Goal: Task Accomplishment & Management: Use online tool/utility

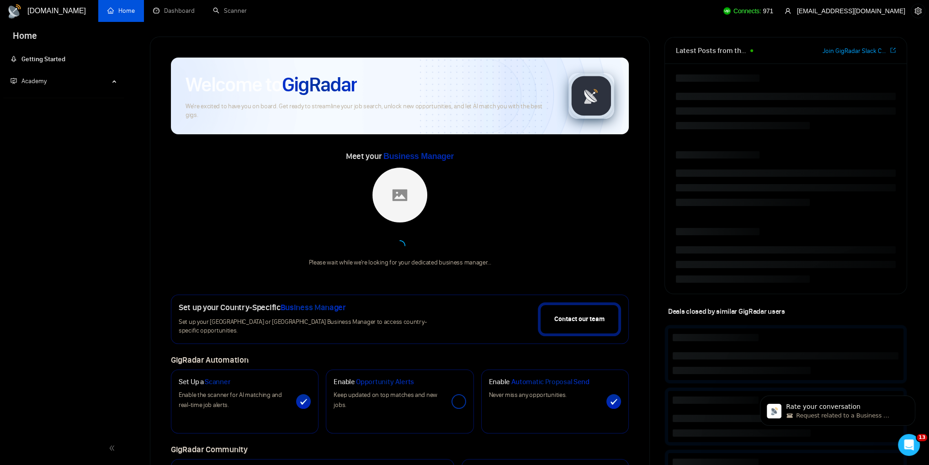
click at [606, 16] on ul "Home Dashboard Scanner" at bounding box center [405, 11] width 620 height 22
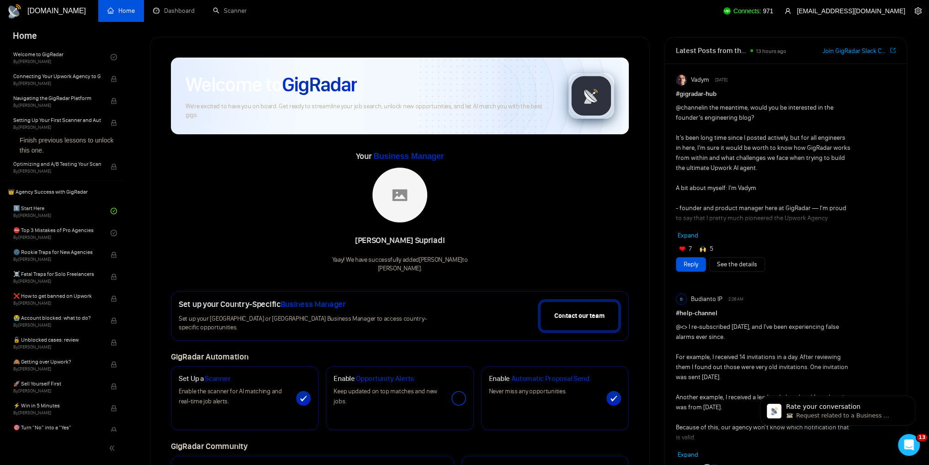
scroll to position [91, 0]
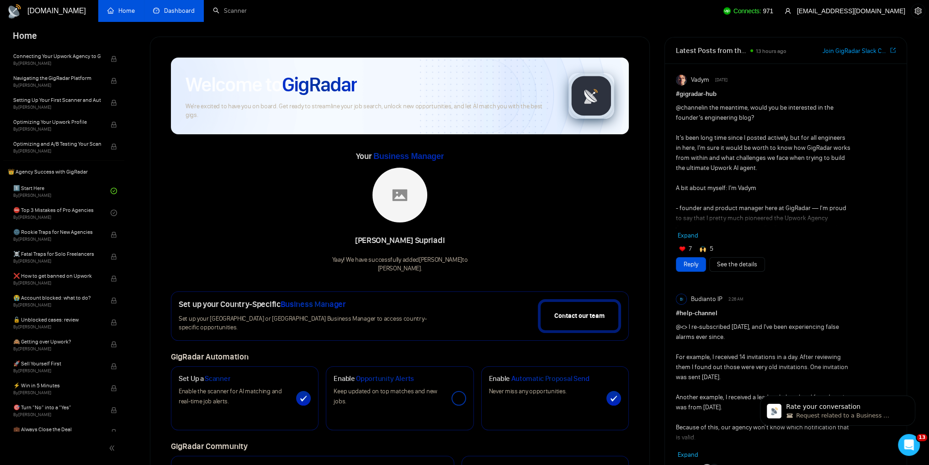
click at [175, 15] on link "Dashboard" at bounding box center [174, 11] width 42 height 8
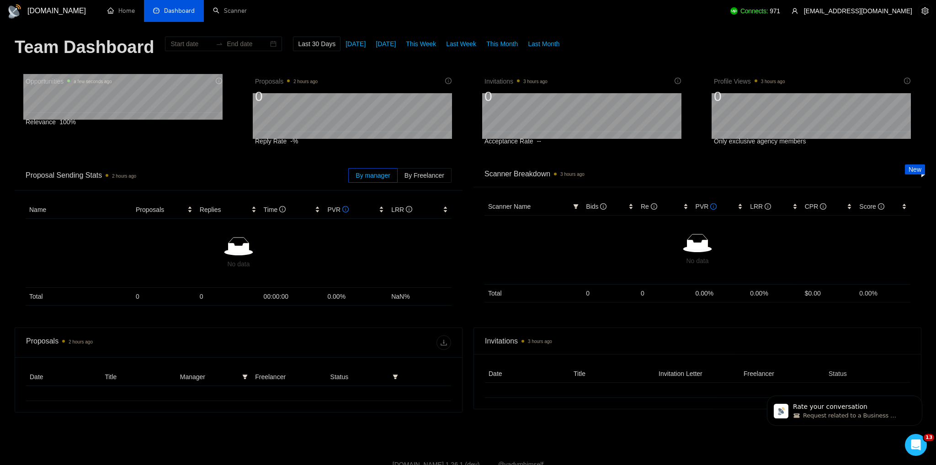
type input "[DATE]"
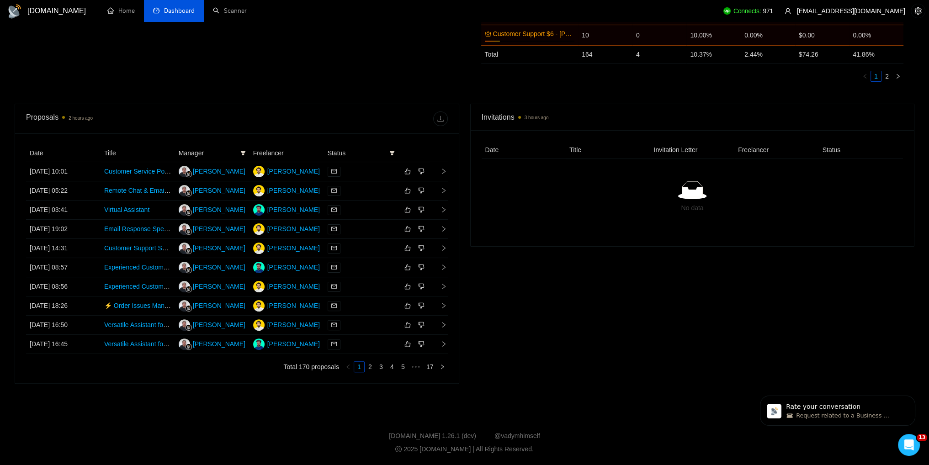
scroll to position [274, 0]
click at [227, 8] on link "Scanner" at bounding box center [230, 11] width 34 height 8
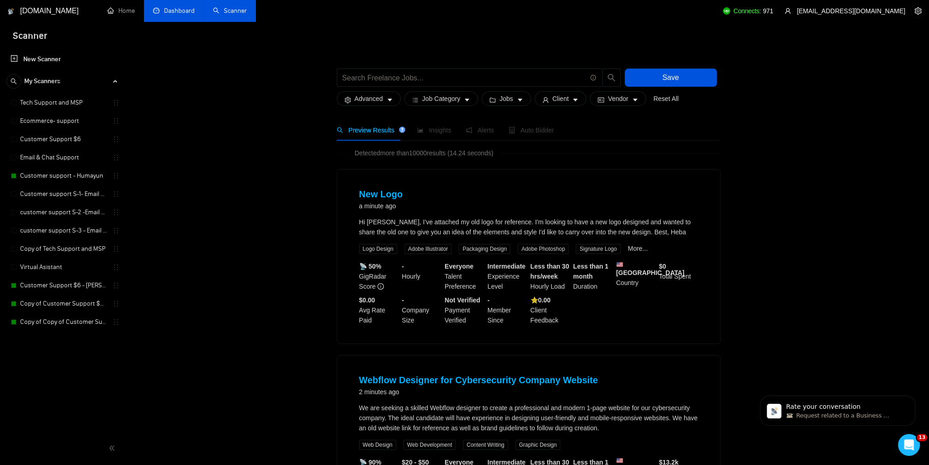
click at [42, 55] on link "New Scanner" at bounding box center [64, 59] width 106 height 18
click at [53, 58] on link "New Scanner" at bounding box center [64, 59] width 106 height 18
click at [11, 57] on link "New Scanner" at bounding box center [64, 59] width 106 height 18
click at [15, 55] on link "New Scanner" at bounding box center [64, 59] width 106 height 18
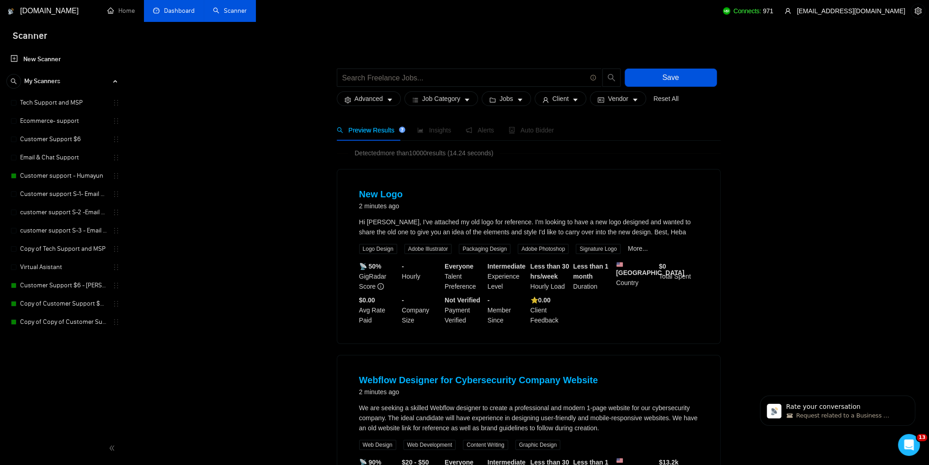
click at [15, 55] on link "New Scanner" at bounding box center [64, 59] width 106 height 18
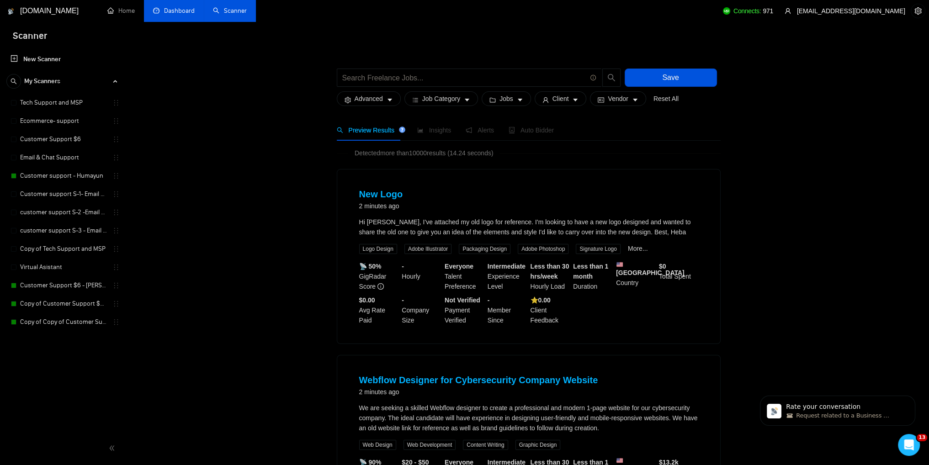
click at [37, 53] on link "New Scanner" at bounding box center [64, 59] width 106 height 18
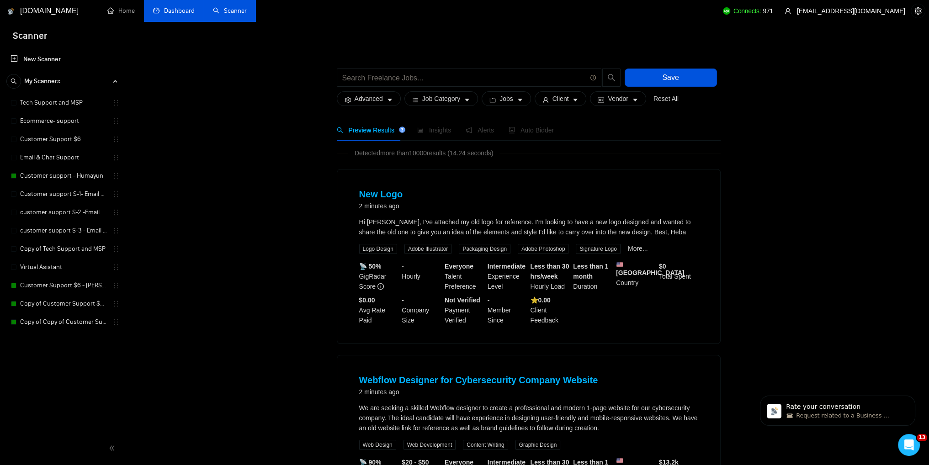
click at [46, 101] on link "Tech Support and MSP" at bounding box center [63, 103] width 87 height 18
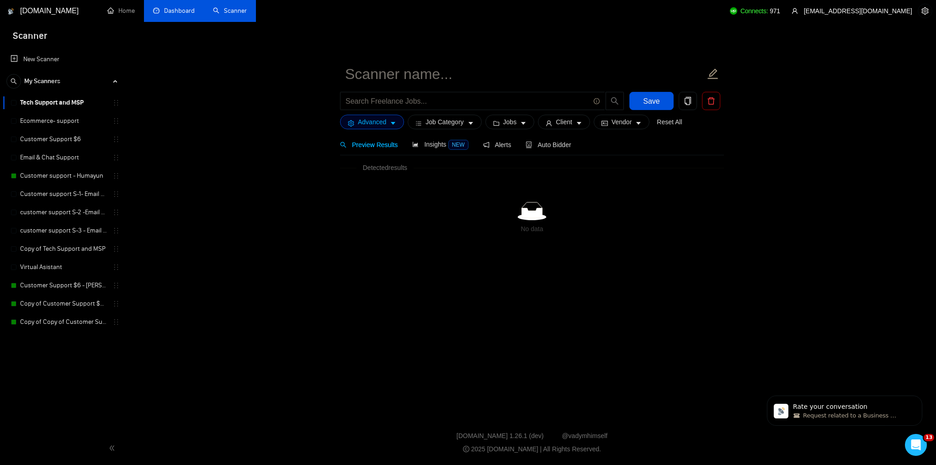
click at [51, 117] on link "Ecommerce- support" at bounding box center [63, 121] width 87 height 18
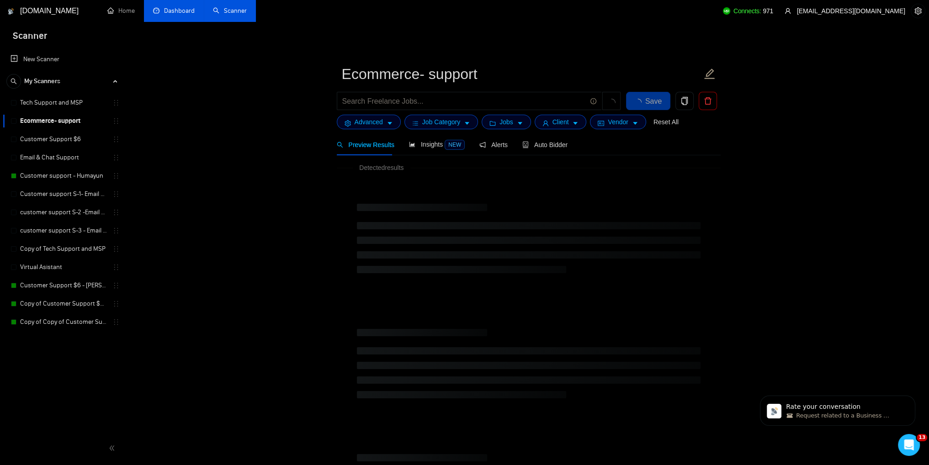
click at [49, 50] on link "New Scanner" at bounding box center [64, 59] width 106 height 18
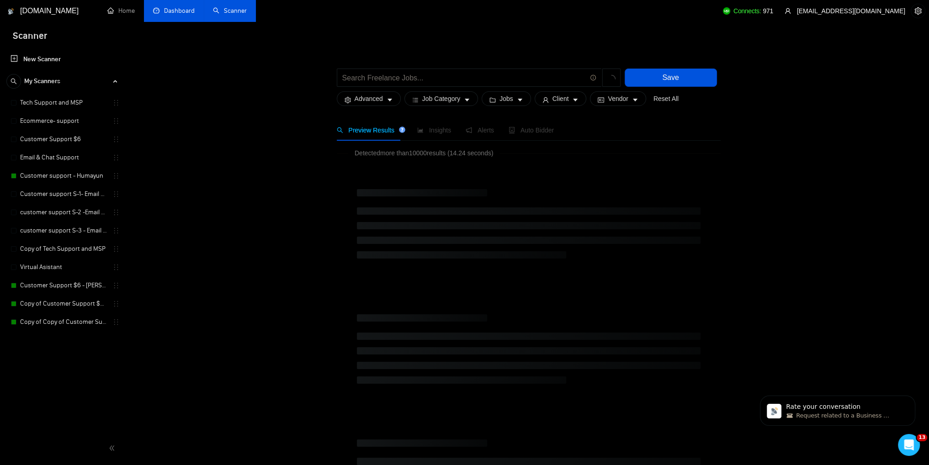
click at [48, 56] on link "New Scanner" at bounding box center [64, 59] width 106 height 18
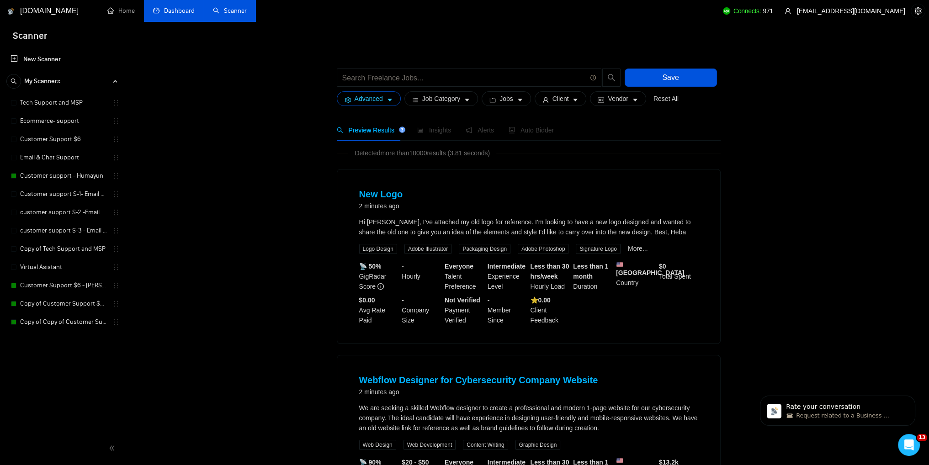
click at [391, 102] on icon "caret-down" at bounding box center [390, 100] width 6 height 6
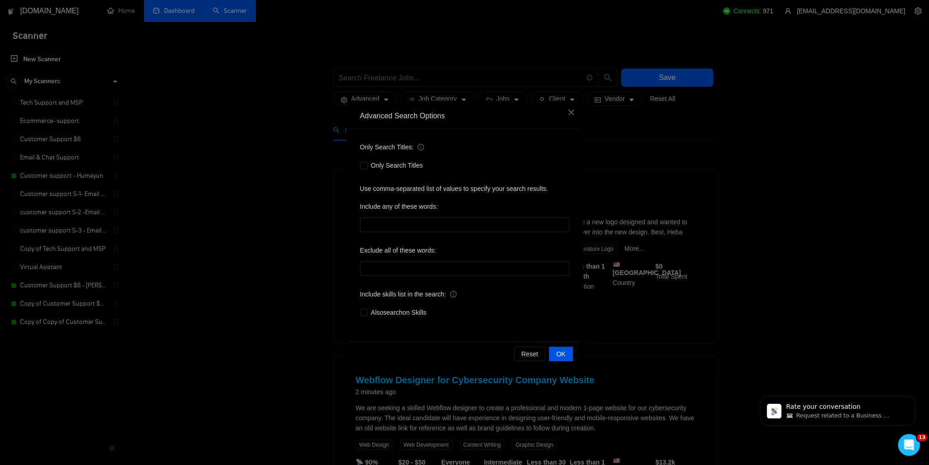
click at [238, 167] on div "Advanced Search Options Only Search Titles: Only Search Titles Use comma-separa…" at bounding box center [464, 232] width 929 height 465
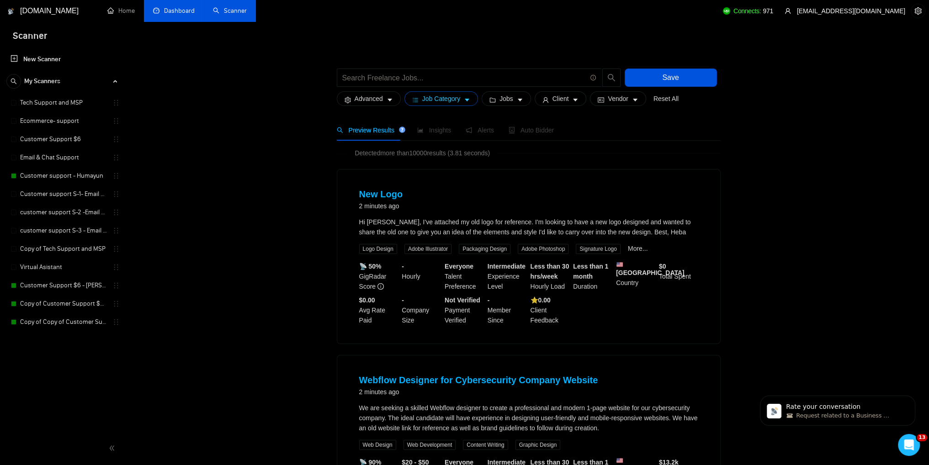
click at [446, 101] on span "Job Category" at bounding box center [441, 99] width 38 height 10
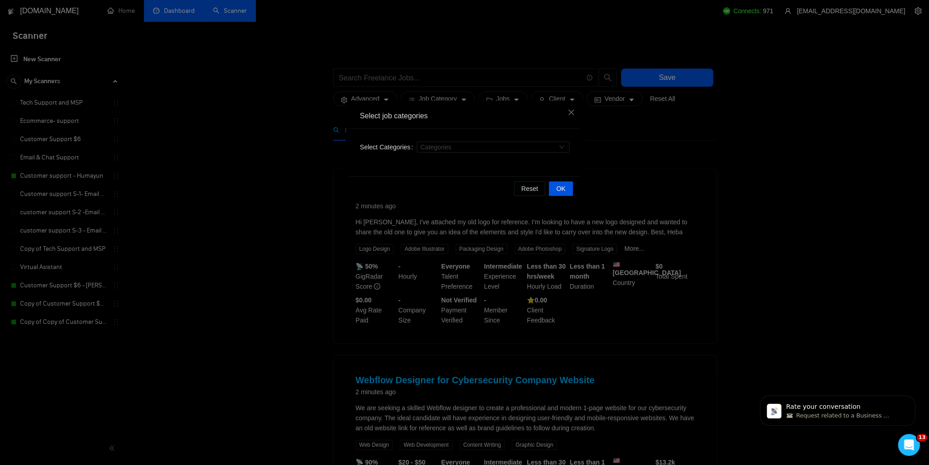
click at [442, 154] on div "Categories" at bounding box center [493, 147] width 153 height 15
click at [442, 149] on div at bounding box center [488, 147] width 139 height 7
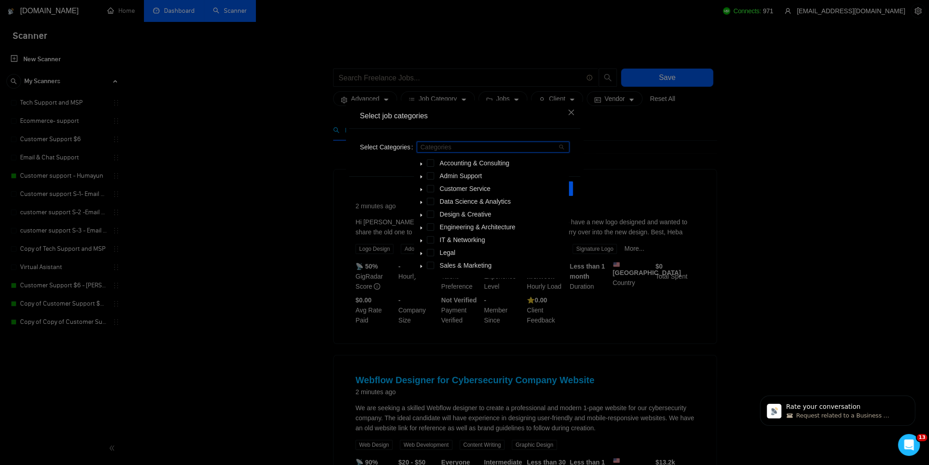
click at [420, 179] on icon "caret-down" at bounding box center [421, 177] width 5 height 5
click at [441, 227] on span at bounding box center [441, 227] width 7 height 7
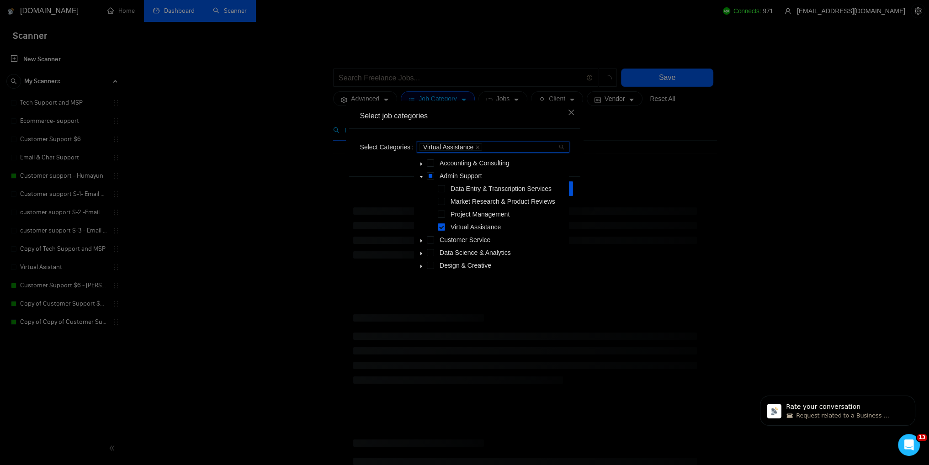
click at [423, 198] on span at bounding box center [421, 201] width 11 height 11
click at [419, 175] on span at bounding box center [421, 175] width 11 height 11
click at [429, 189] on span at bounding box center [430, 188] width 7 height 7
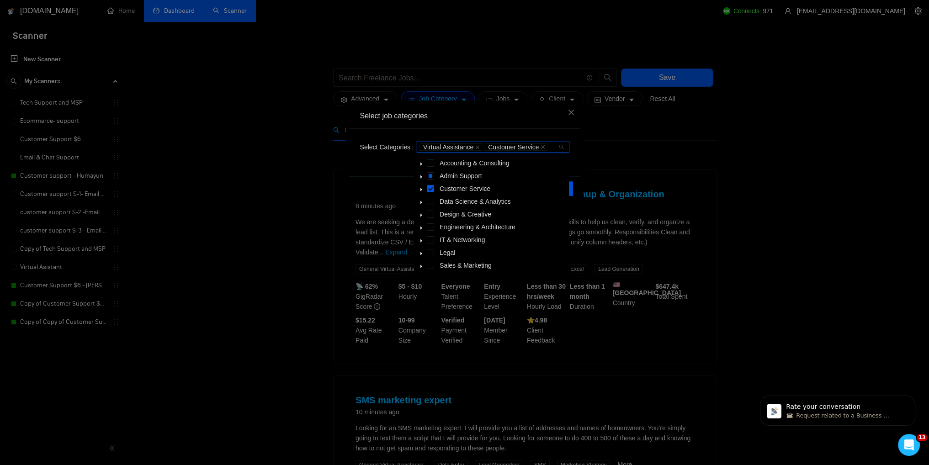
click at [422, 192] on icon "caret-down" at bounding box center [421, 189] width 5 height 5
click at [420, 191] on icon "caret-down" at bounding box center [421, 189] width 5 height 5
click at [266, 172] on div "Select job categories Select Categories Virtual Assistance Customer Service Res…" at bounding box center [464, 232] width 929 height 465
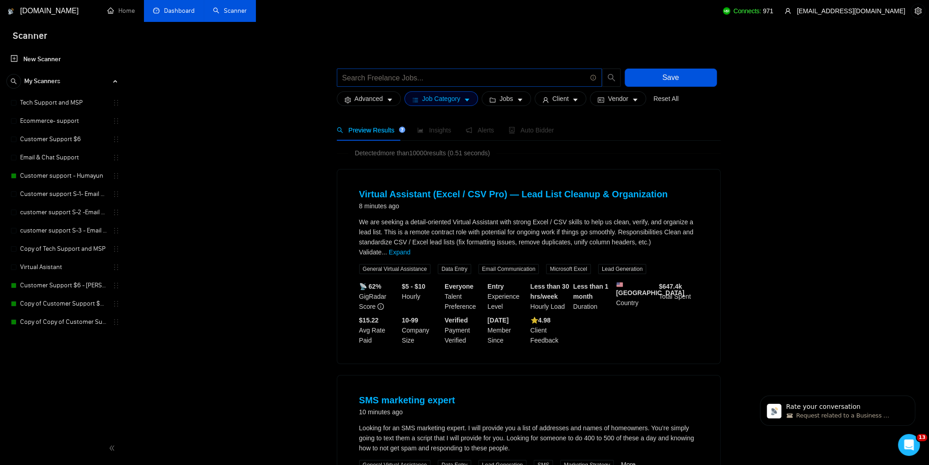
click at [395, 75] on input "text" at bounding box center [464, 77] width 244 height 11
type input "Virtual assistant"
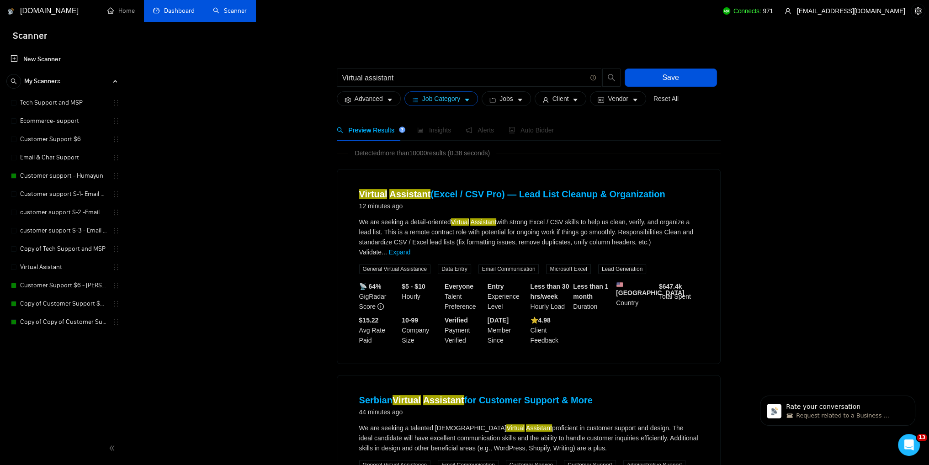
click at [464, 103] on icon "caret-down" at bounding box center [467, 100] width 6 height 6
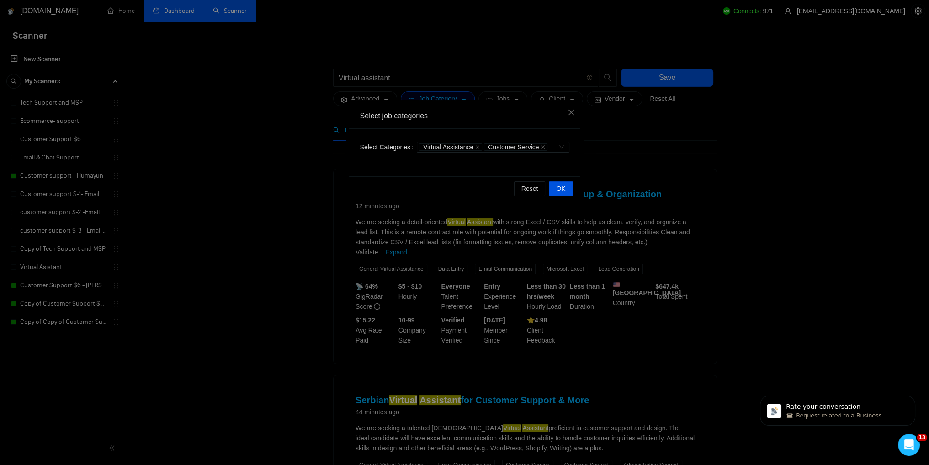
click at [638, 137] on div "Select job categories Select Categories Virtual Assistance Customer Service Res…" at bounding box center [464, 232] width 929 height 465
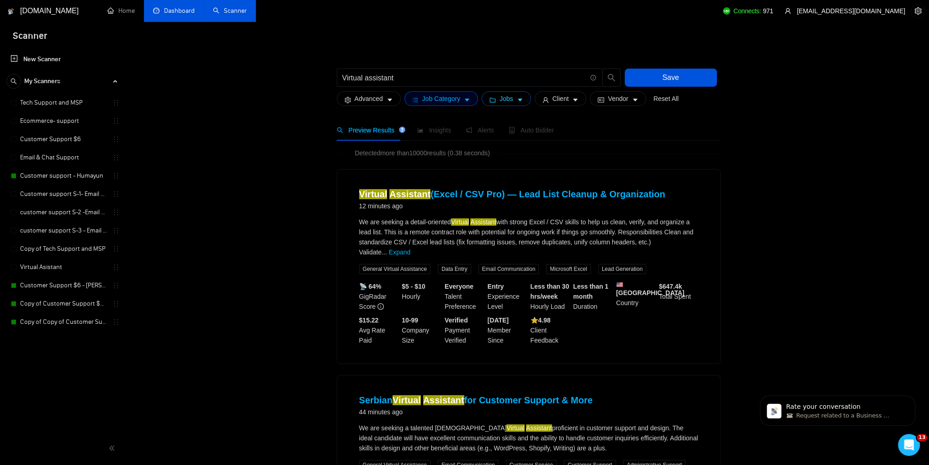
click at [484, 94] on button "Jobs" at bounding box center [506, 98] width 49 height 15
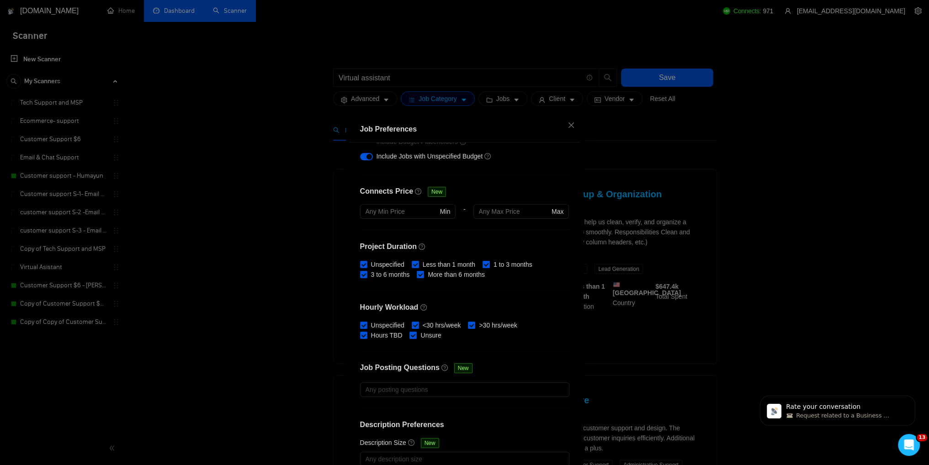
scroll to position [183, 0]
click at [412, 323] on input "<30 hrs/week" at bounding box center [415, 323] width 6 height 6
checkbox input "false"
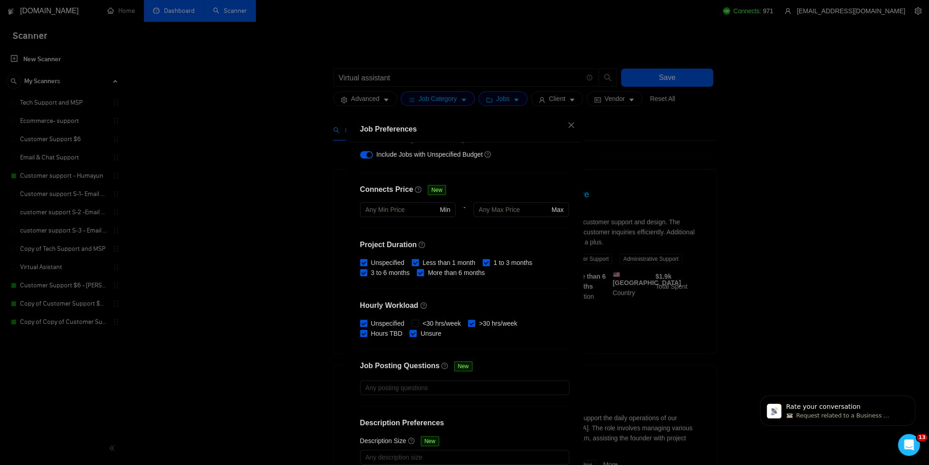
click at [381, 324] on span "Unspecified" at bounding box center [387, 324] width 41 height 10
click at [367, 324] on input "Unspecified" at bounding box center [363, 323] width 6 height 6
click at [380, 325] on span "Unspecified" at bounding box center [387, 324] width 41 height 10
click at [367, 325] on input "Unspecified" at bounding box center [363, 323] width 6 height 6
checkbox input "true"
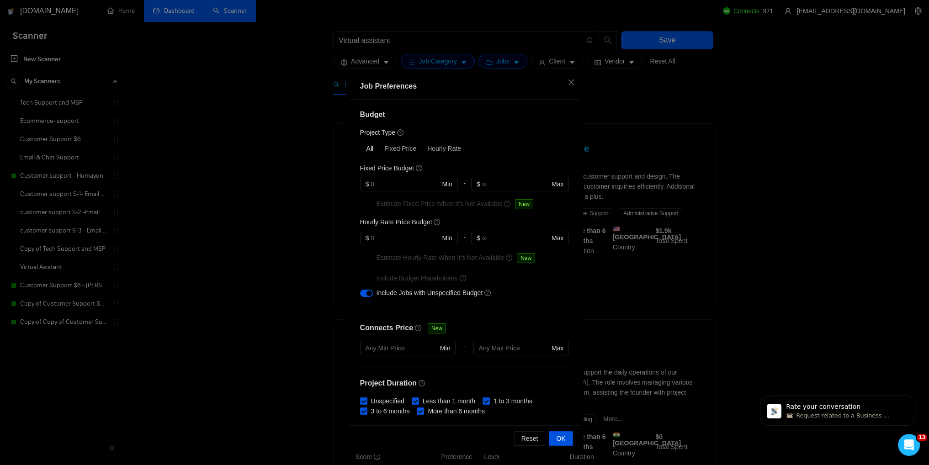
scroll to position [0, 0]
click at [393, 240] on input "text" at bounding box center [405, 239] width 69 height 10
type input "5"
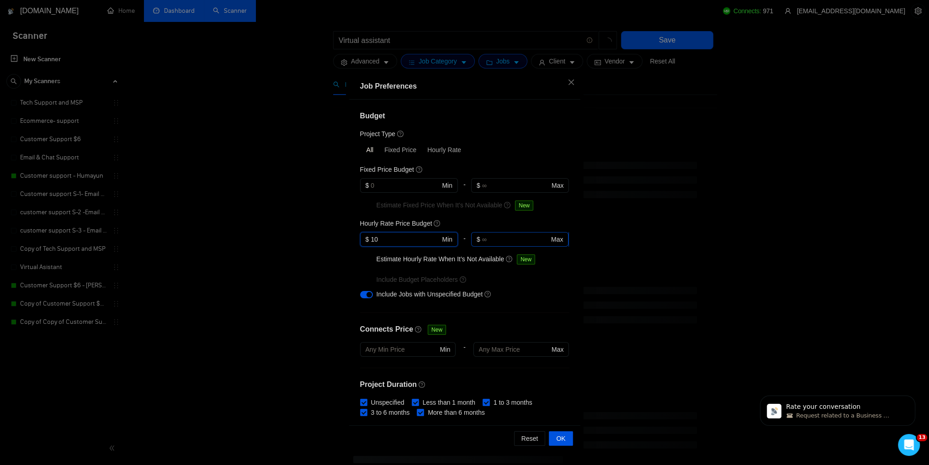
type input "10"
click at [500, 234] on input "text" at bounding box center [515, 239] width 67 height 10
type input "20"
click at [392, 245] on span "$ 10 Min" at bounding box center [408, 239] width 97 height 15
click at [392, 241] on input "10" at bounding box center [405, 239] width 69 height 10
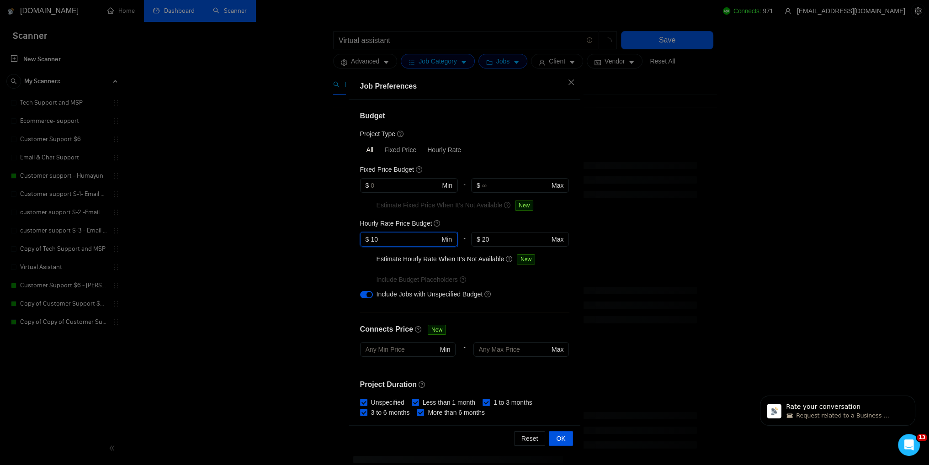
click at [392, 241] on input "10" at bounding box center [405, 239] width 69 height 10
type input "9"
click at [388, 186] on input "text" at bounding box center [405, 186] width 69 height 10
type input "7"
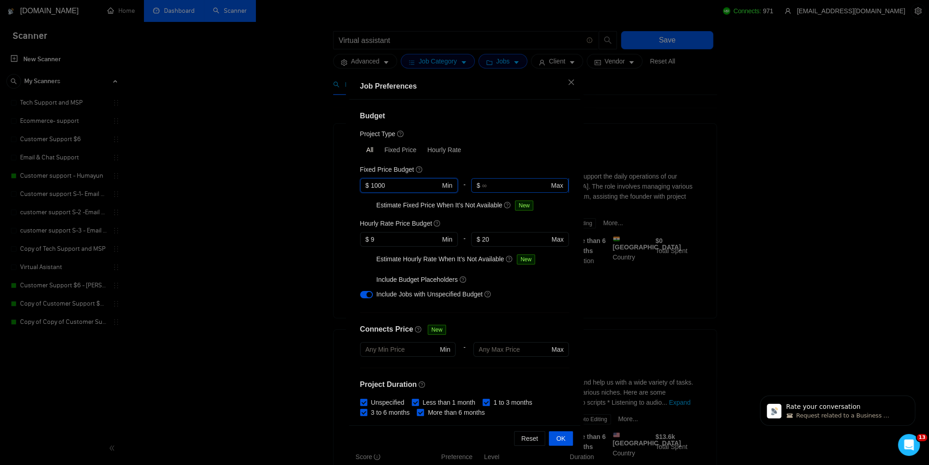
type input "1000"
click at [491, 187] on input "text" at bounding box center [515, 186] width 67 height 10
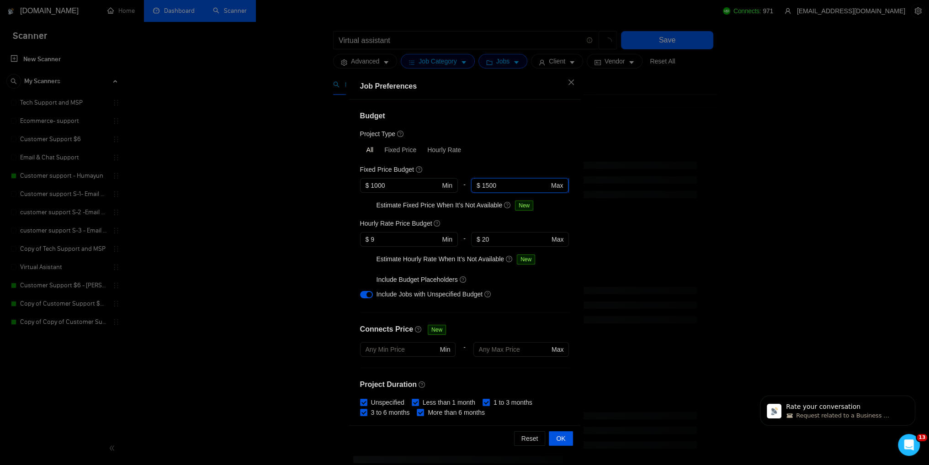
click at [492, 188] on input "1500" at bounding box center [515, 186] width 67 height 10
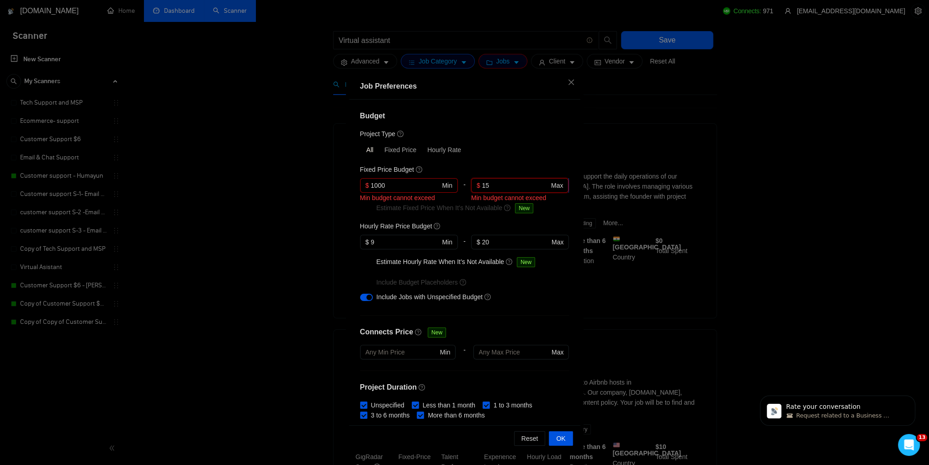
type input "1"
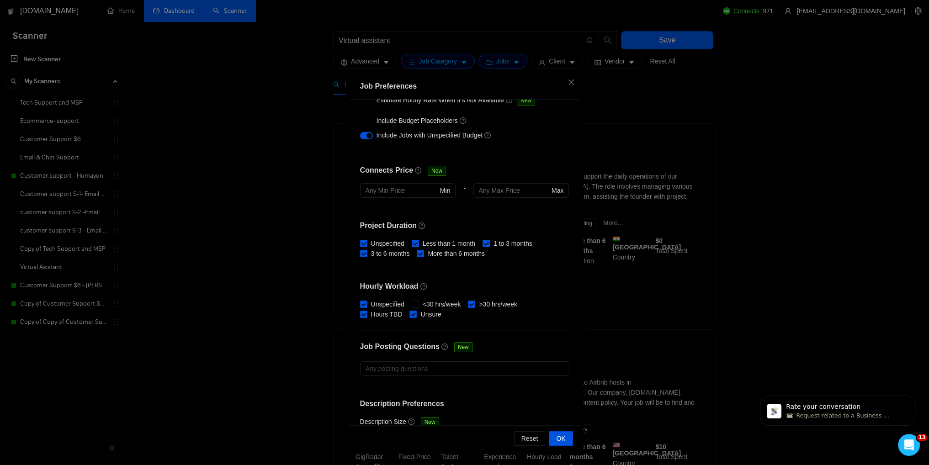
scroll to position [144, 0]
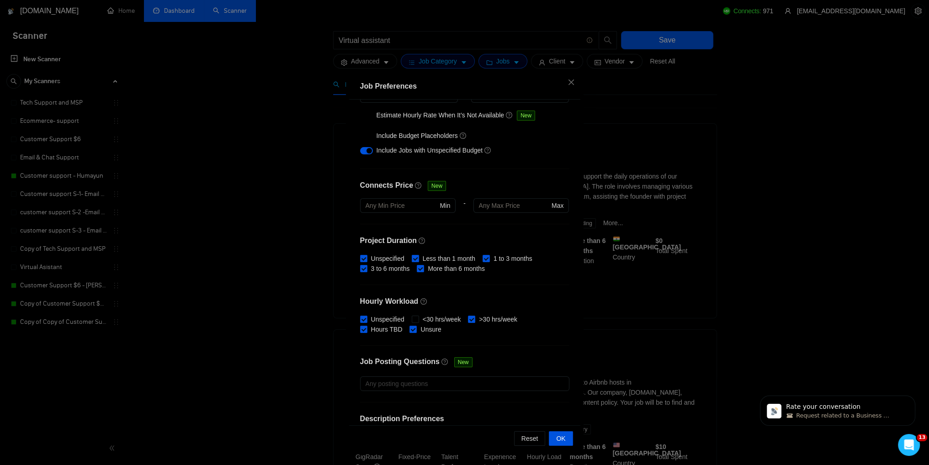
type input "2000"
click at [412, 261] on span at bounding box center [415, 258] width 7 height 7
click at [412, 261] on input "Less than 1 month" at bounding box center [415, 258] width 6 height 6
checkbox input "false"
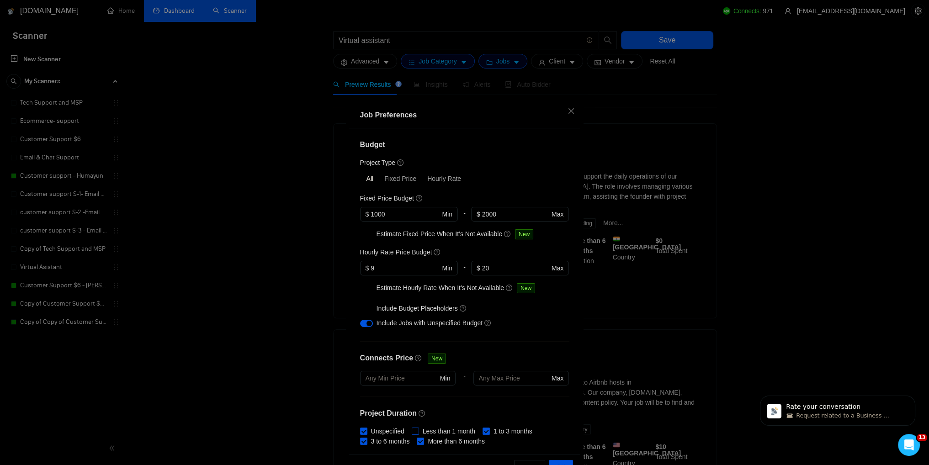
scroll to position [0, 0]
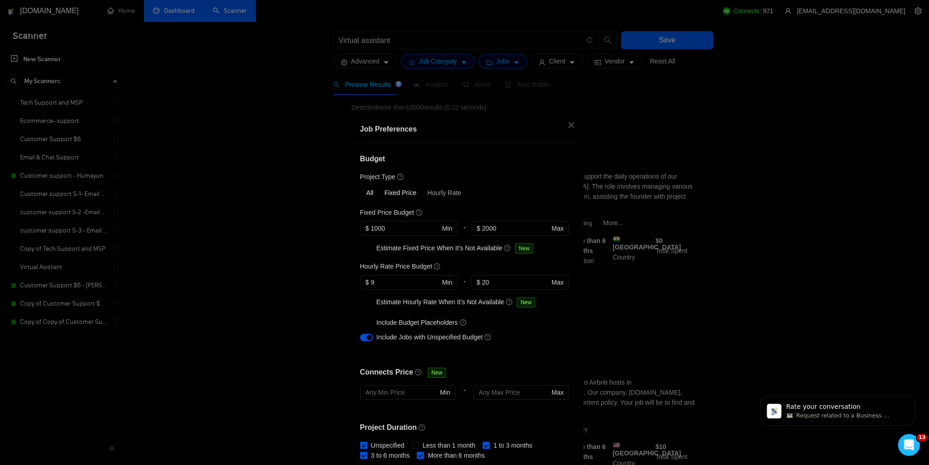
click at [404, 196] on div "Fixed Price" at bounding box center [400, 192] width 43 height 13
click at [379, 186] on input "Fixed Price" at bounding box center [379, 186] width 0 height 0
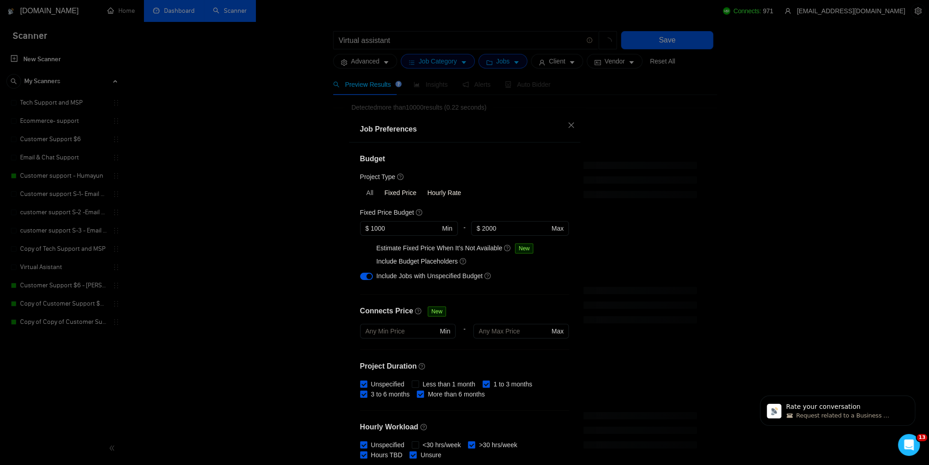
click at [440, 189] on div "Hourly Rate" at bounding box center [444, 192] width 45 height 13
click at [422, 186] on input "Hourly Rate" at bounding box center [422, 186] width 0 height 0
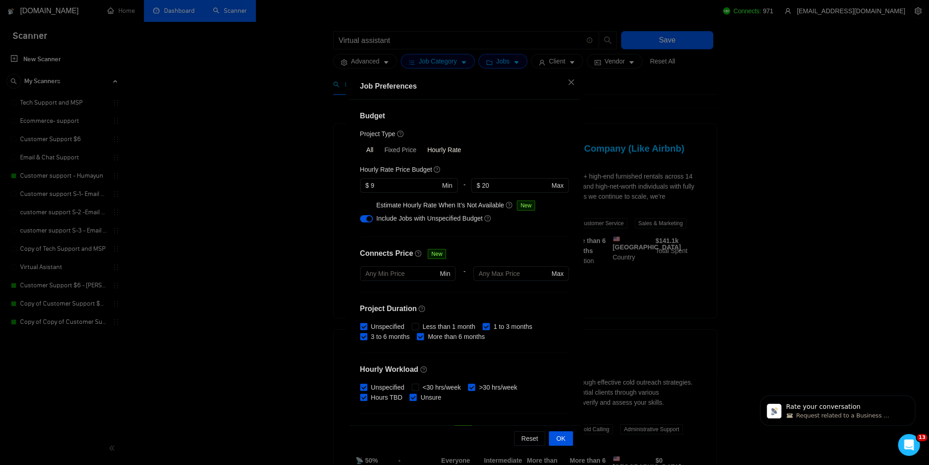
click at [368, 152] on div "All" at bounding box center [370, 150] width 18 height 13
click at [361, 144] on input "All" at bounding box center [361, 144] width 0 height 0
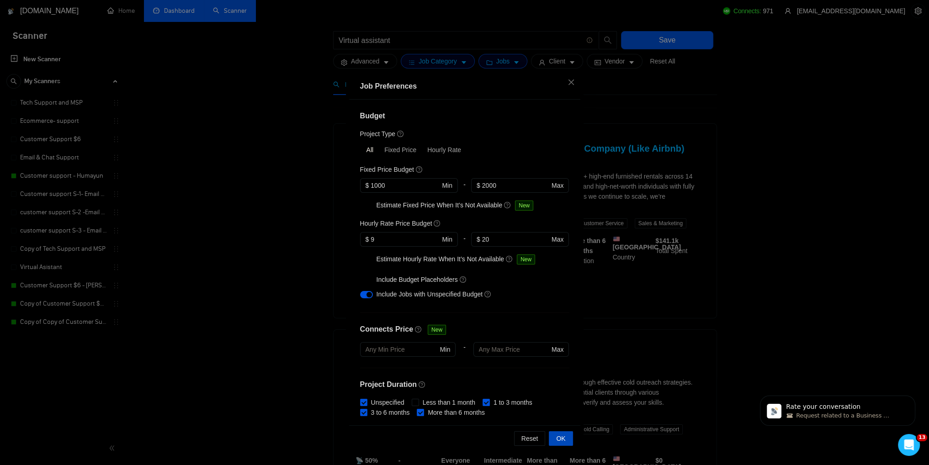
click at [561, 436] on span "OK" at bounding box center [560, 439] width 9 height 10
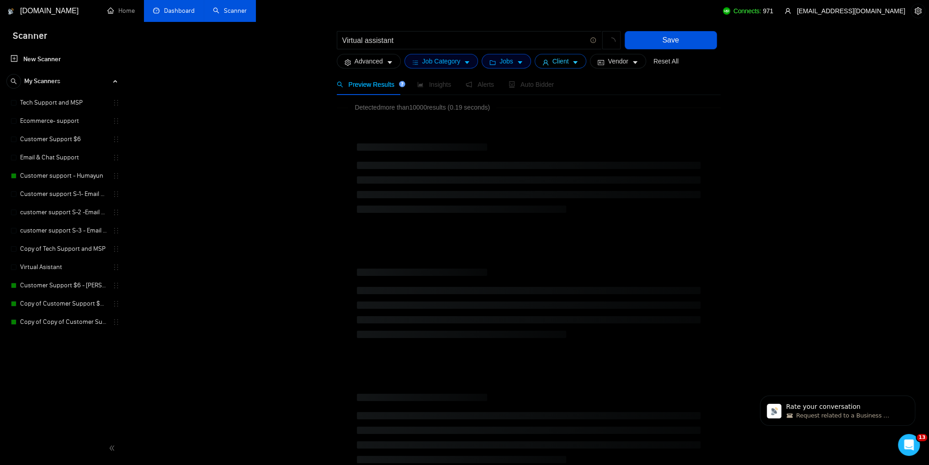
click at [561, 59] on span "Client" at bounding box center [561, 61] width 16 height 10
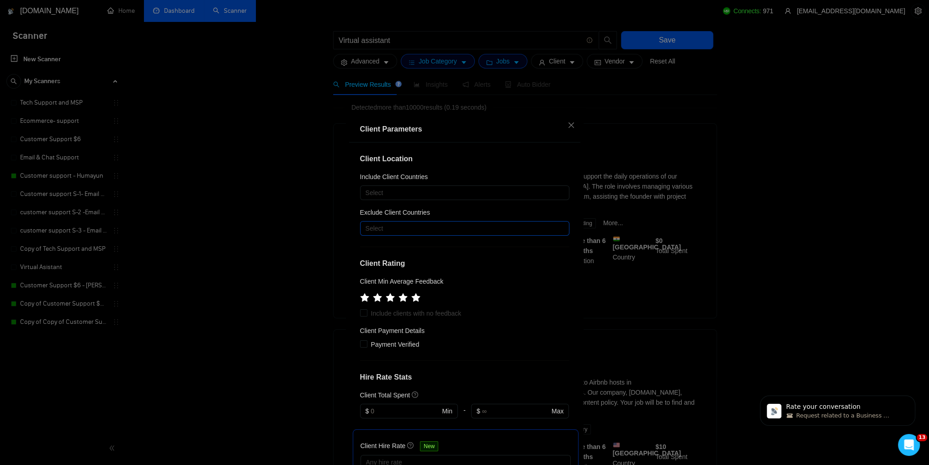
click at [392, 226] on div at bounding box center [460, 228] width 196 height 11
click at [391, 195] on div at bounding box center [460, 192] width 196 height 11
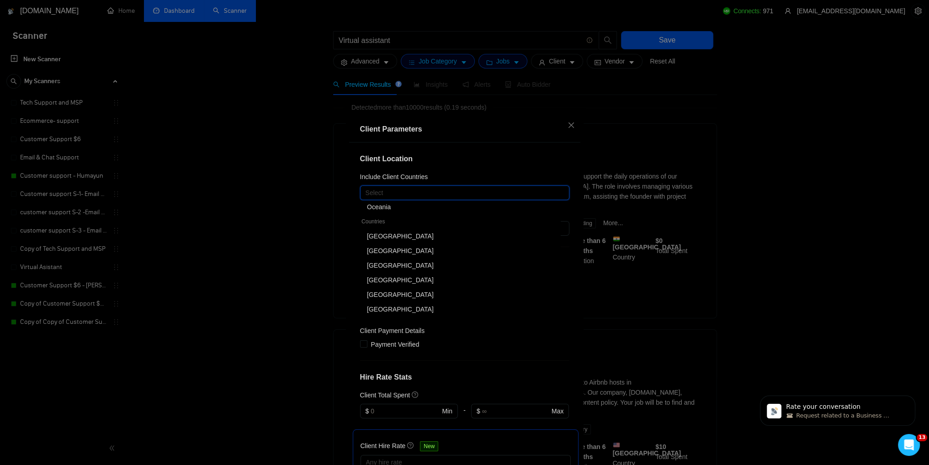
scroll to position [46, 0]
click at [389, 278] on div "[GEOGRAPHIC_DATA]" at bounding box center [461, 282] width 188 height 10
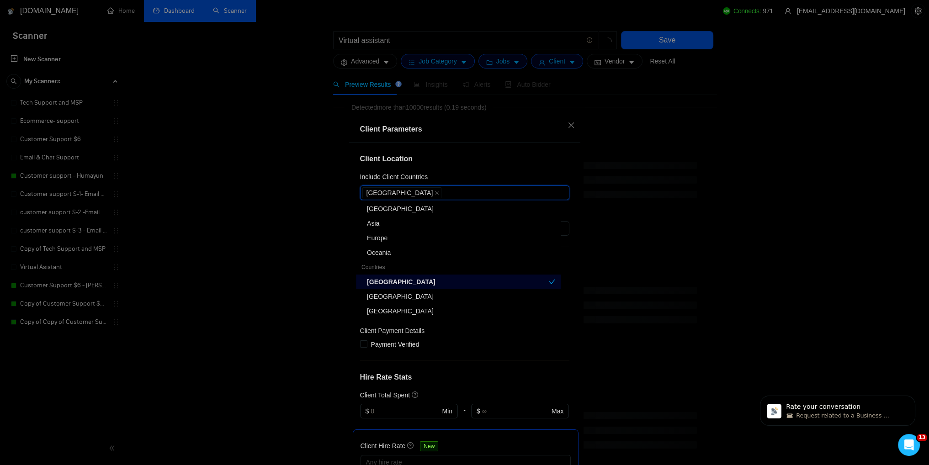
click at [403, 295] on div "[GEOGRAPHIC_DATA]" at bounding box center [461, 297] width 188 height 10
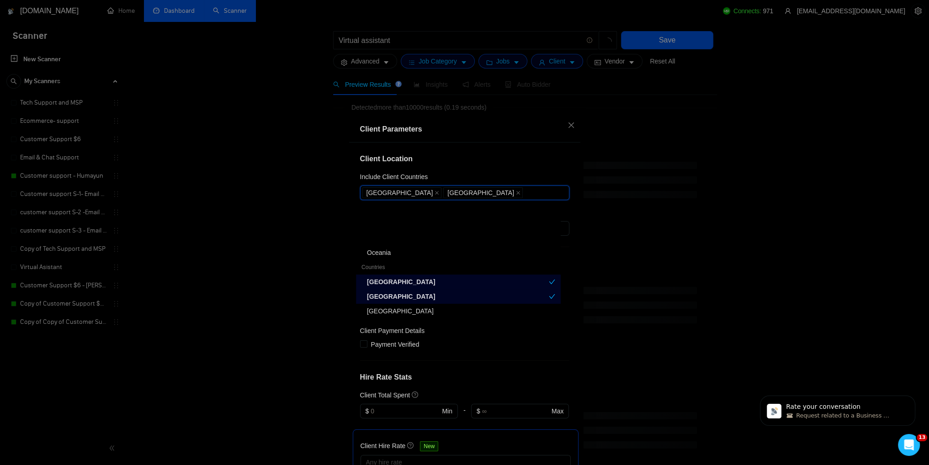
scroll to position [137, 0]
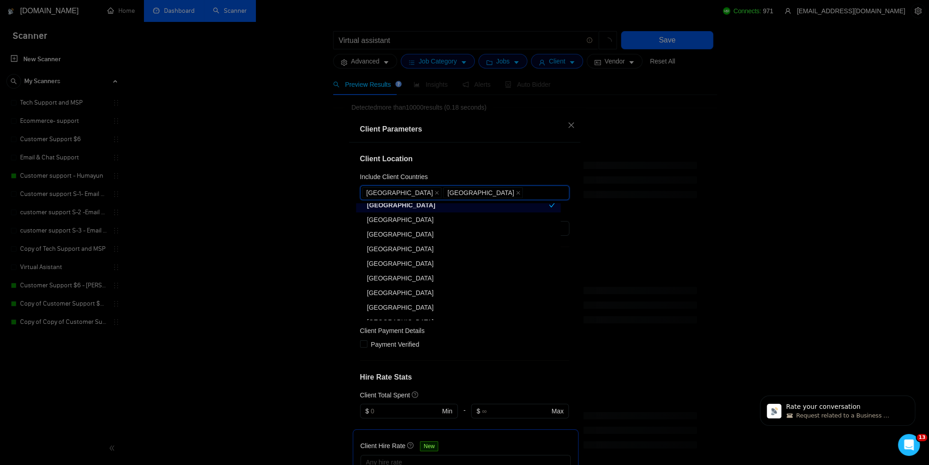
click at [381, 250] on div "[GEOGRAPHIC_DATA]" at bounding box center [461, 249] width 188 height 10
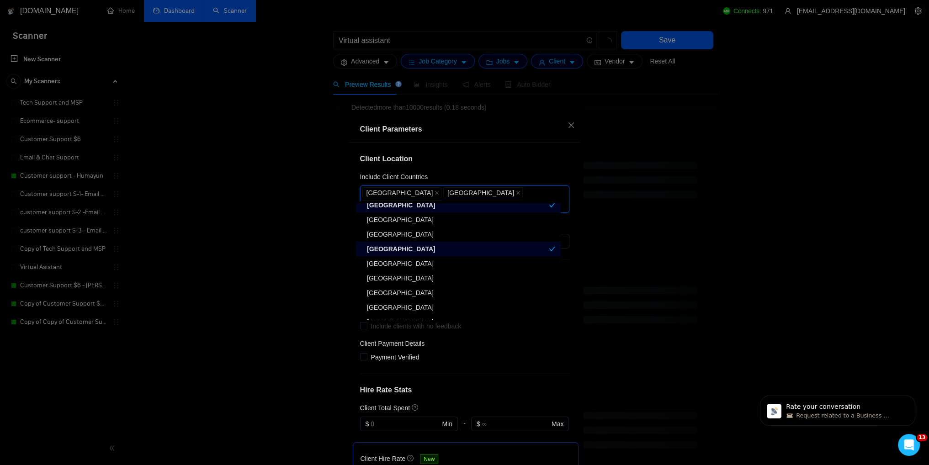
click at [497, 161] on h4 "Client Location" at bounding box center [464, 159] width 209 height 11
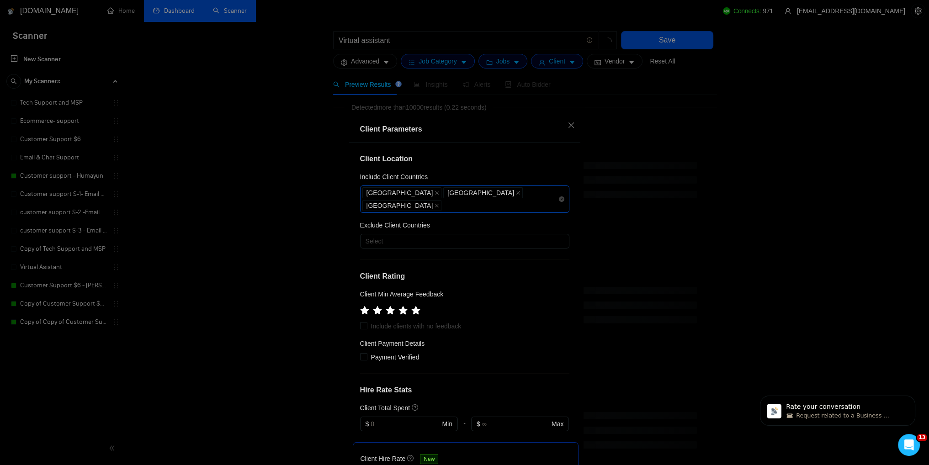
click at [515, 194] on div "[GEOGRAPHIC_DATA] [GEOGRAPHIC_DATA] [GEOGRAPHIC_DATA]" at bounding box center [460, 199] width 196 height 26
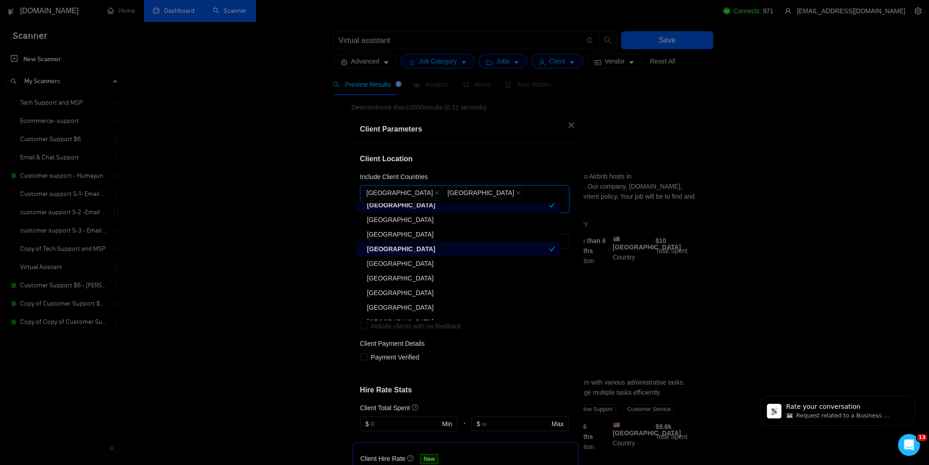
click at [485, 170] on div "Client Location Include Client Countries [GEOGRAPHIC_DATA] [GEOGRAPHIC_DATA] [G…" at bounding box center [464, 306] width 231 height 326
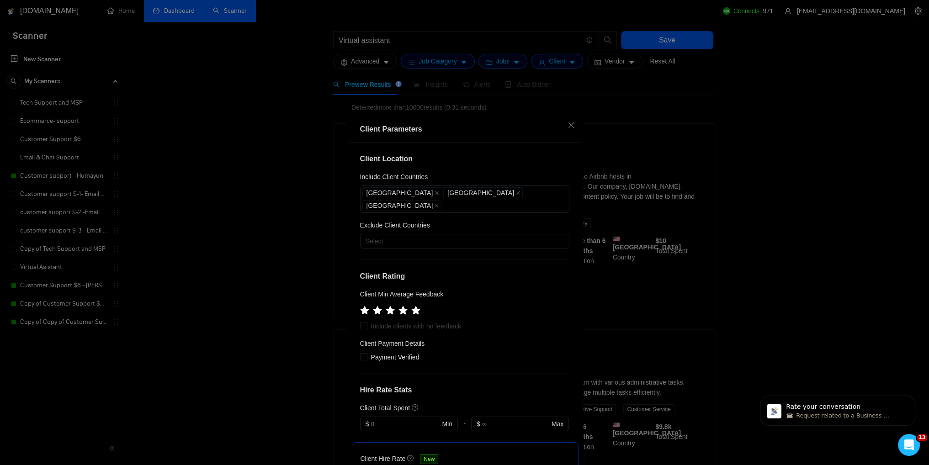
scroll to position [91, 0]
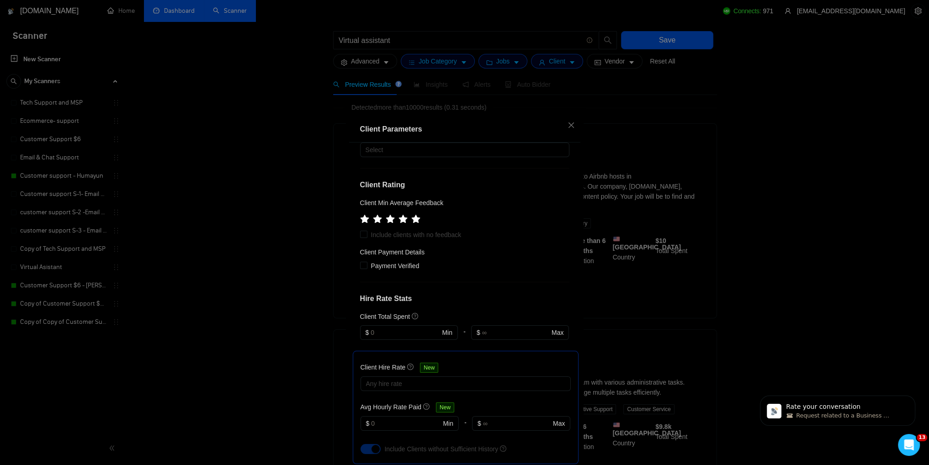
click at [360, 231] on span at bounding box center [363, 234] width 7 height 7
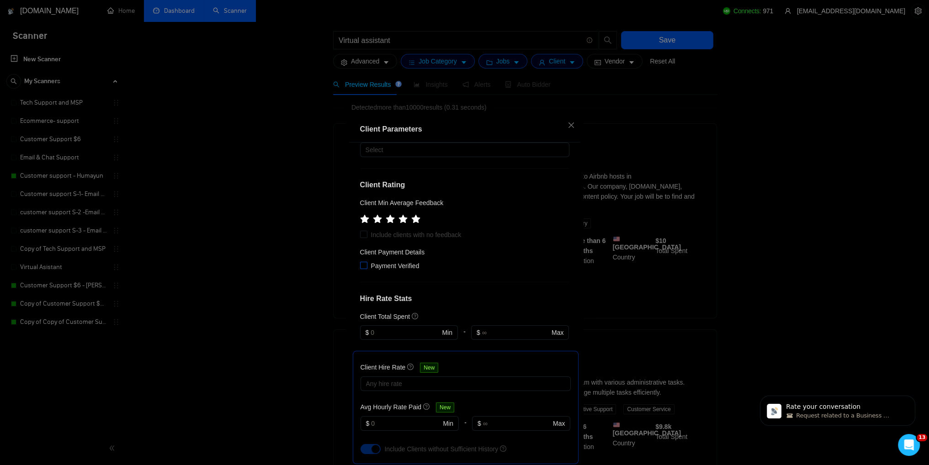
click at [363, 262] on span at bounding box center [363, 265] width 7 height 7
click at [363, 262] on input "Payment Verified" at bounding box center [363, 265] width 6 height 6
checkbox input "true"
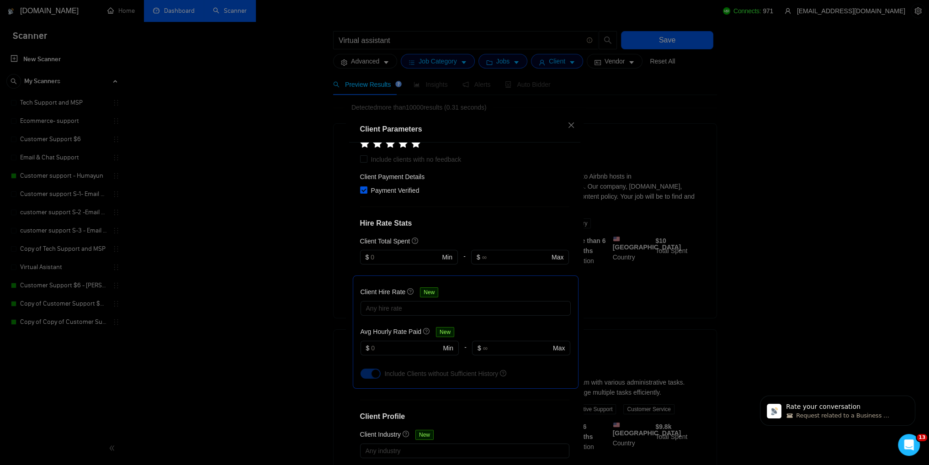
scroll to position [183, 0]
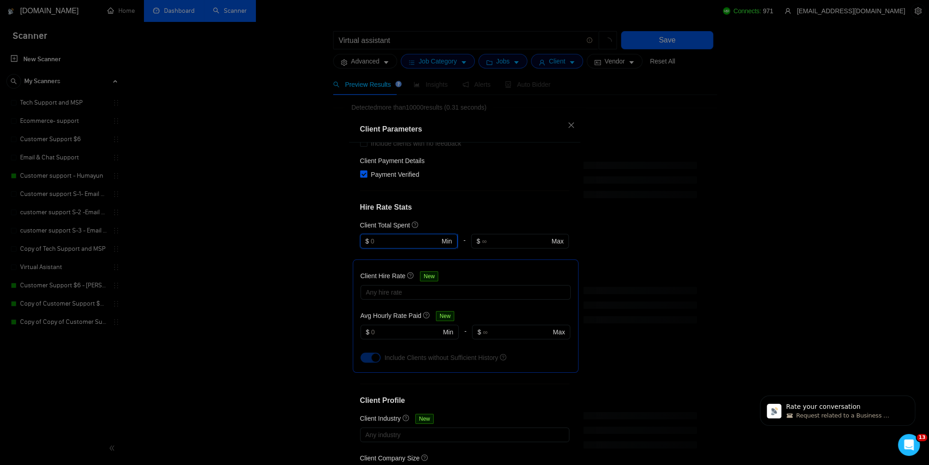
click at [395, 236] on input "text" at bounding box center [405, 241] width 69 height 10
click at [454, 186] on div "Client Location Include Client Countries [GEOGRAPHIC_DATA] [GEOGRAPHIC_DATA] [G…" at bounding box center [464, 306] width 231 height 326
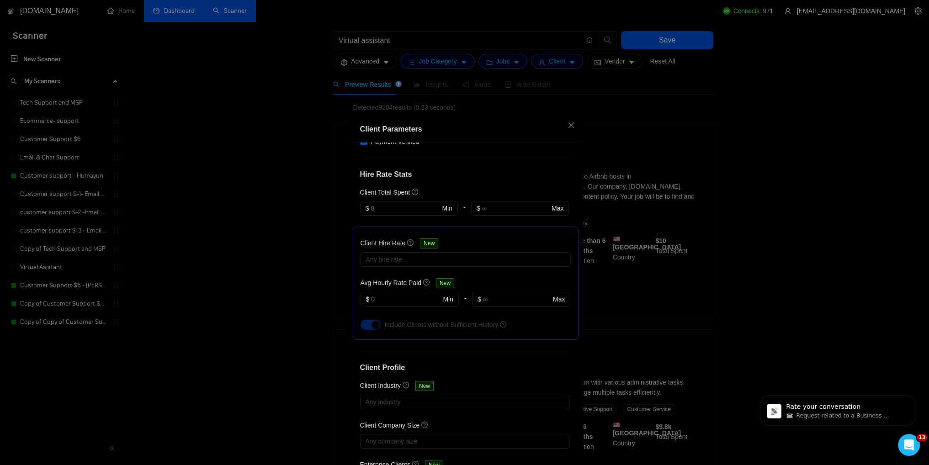
scroll to position [245, 0]
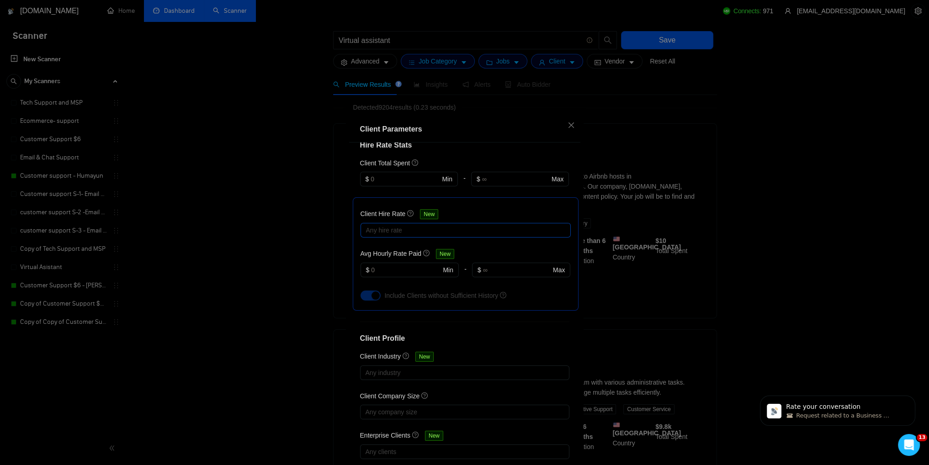
click at [389, 225] on div at bounding box center [461, 230] width 197 height 11
click at [364, 251] on input "Mid Rates" at bounding box center [365, 249] width 6 height 6
checkbox input "true"
click at [362, 266] on input "High Rates" at bounding box center [365, 264] width 6 height 6
checkbox input "true"
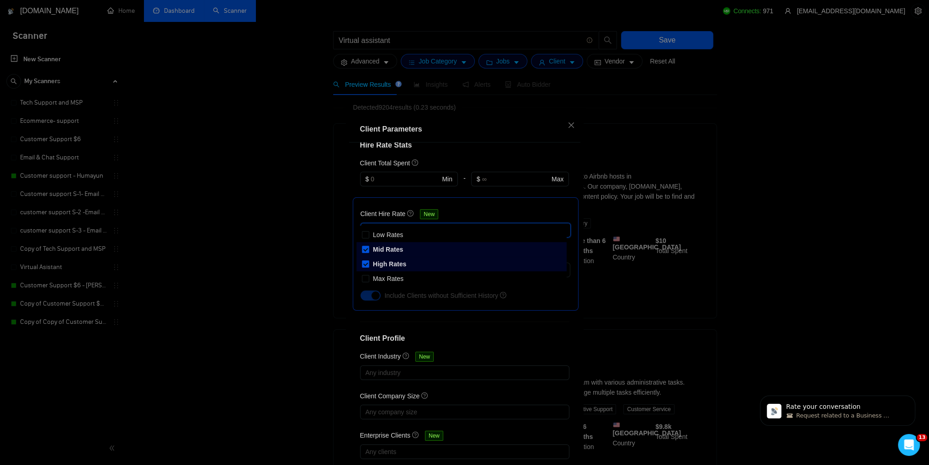
click at [455, 209] on div "Client Hire Rate New" at bounding box center [466, 216] width 210 height 14
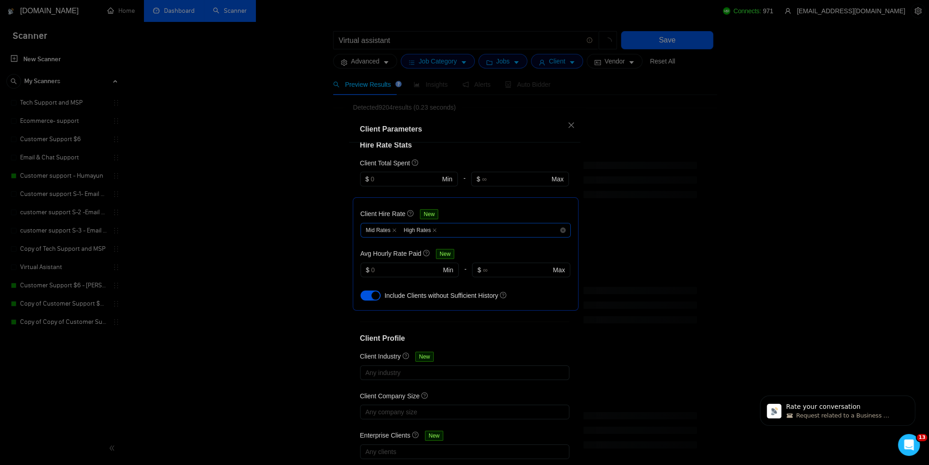
click at [441, 225] on div "Mid Rates High Rates" at bounding box center [461, 230] width 197 height 11
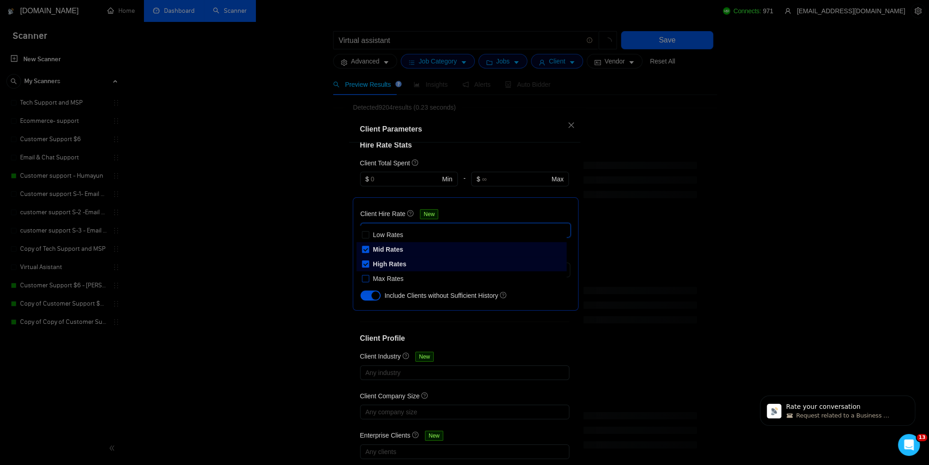
click at [366, 278] on input "Max Rates" at bounding box center [365, 278] width 6 height 6
checkbox input "true"
click at [486, 209] on div "Client Hire Rate New" at bounding box center [466, 216] width 210 height 14
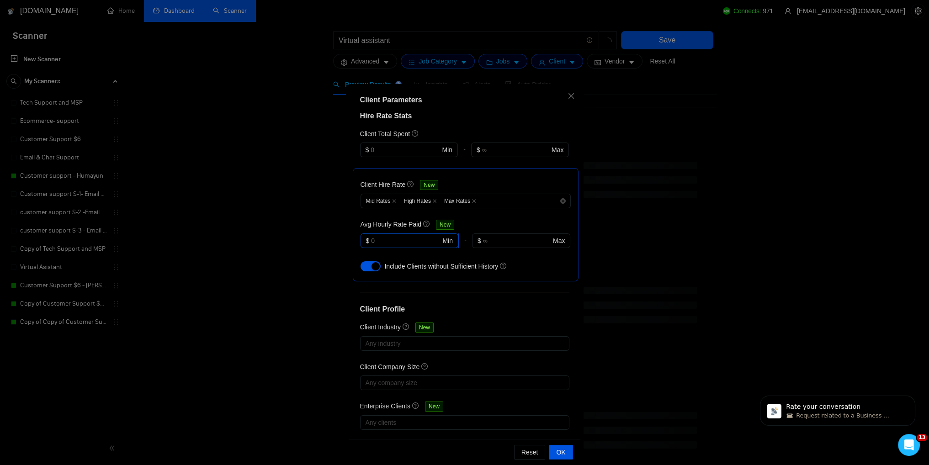
scroll to position [43, 0]
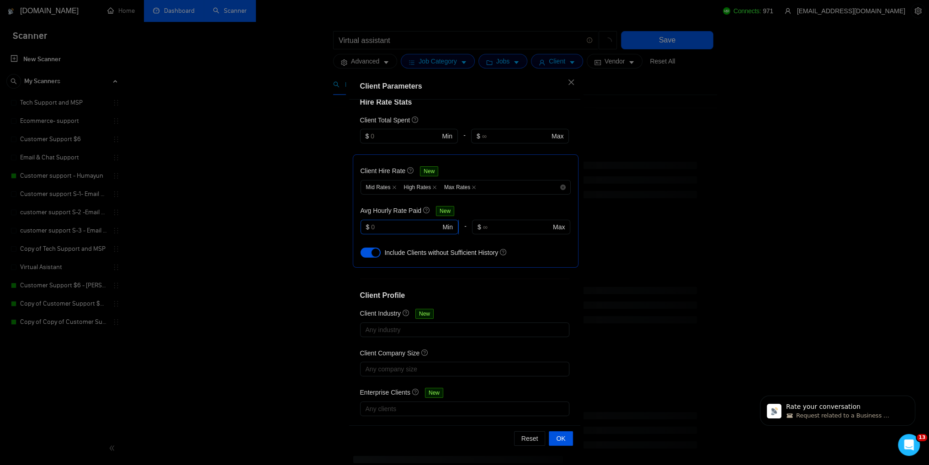
click at [410, 222] on input "text" at bounding box center [405, 227] width 69 height 10
type input "7"
click at [508, 222] on input "text" at bounding box center [517, 227] width 68 height 10
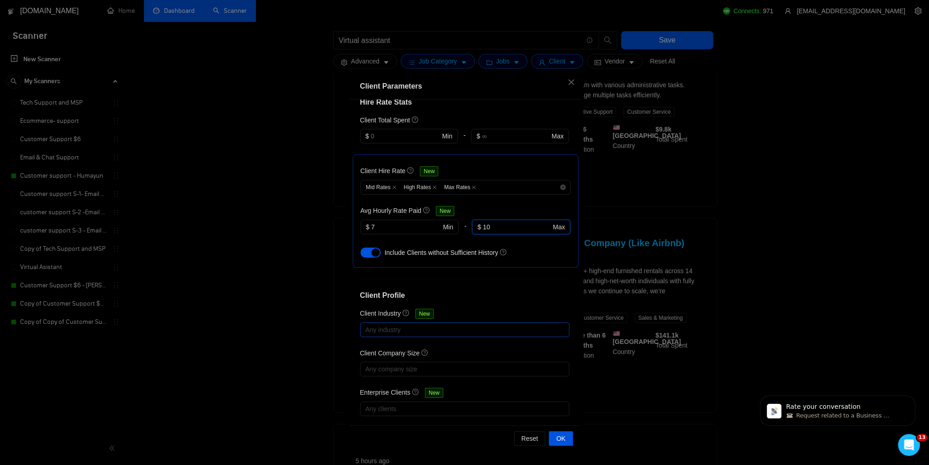
click at [418, 325] on div at bounding box center [460, 330] width 196 height 11
type input "10"
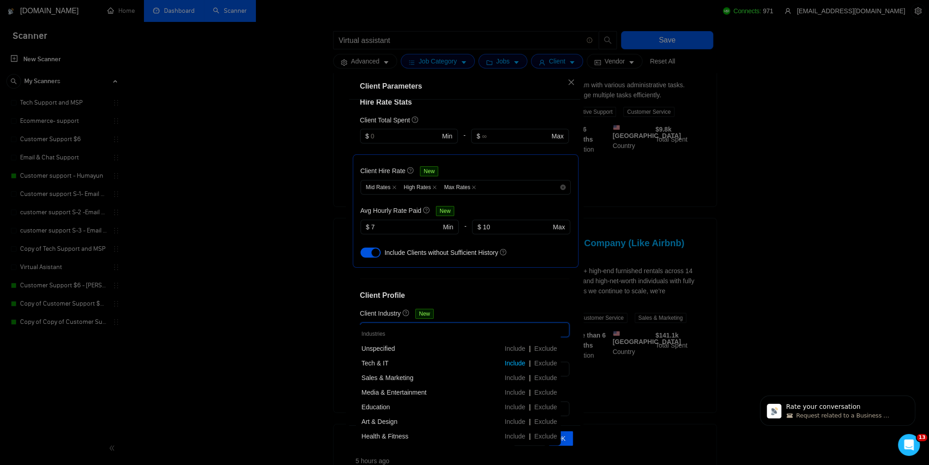
click at [510, 365] on span "Include" at bounding box center [515, 363] width 28 height 7
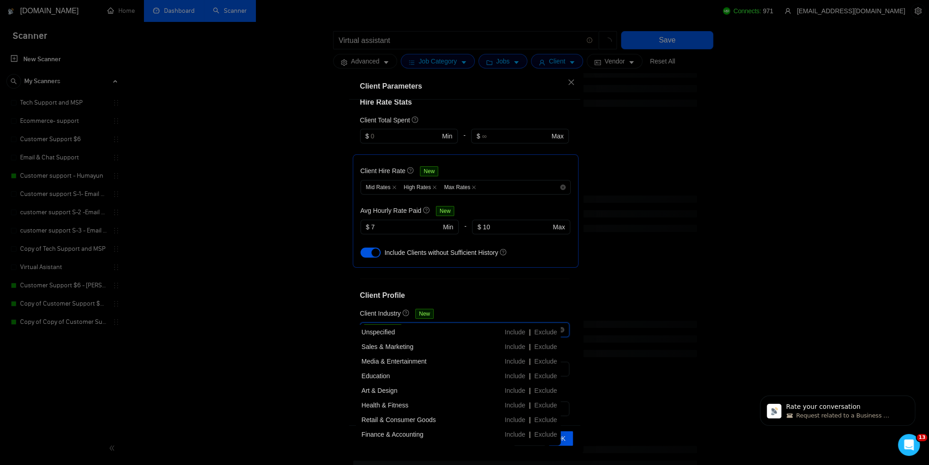
scroll to position [0, 0]
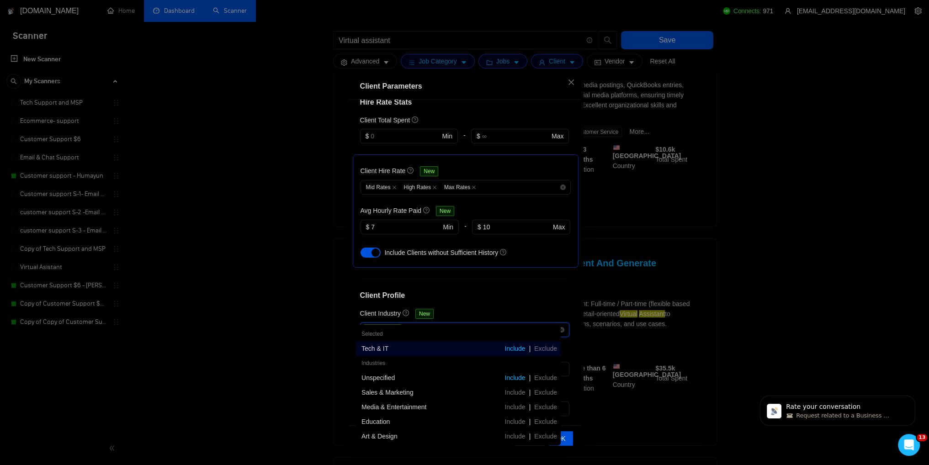
click at [518, 376] on span "Include" at bounding box center [515, 377] width 28 height 7
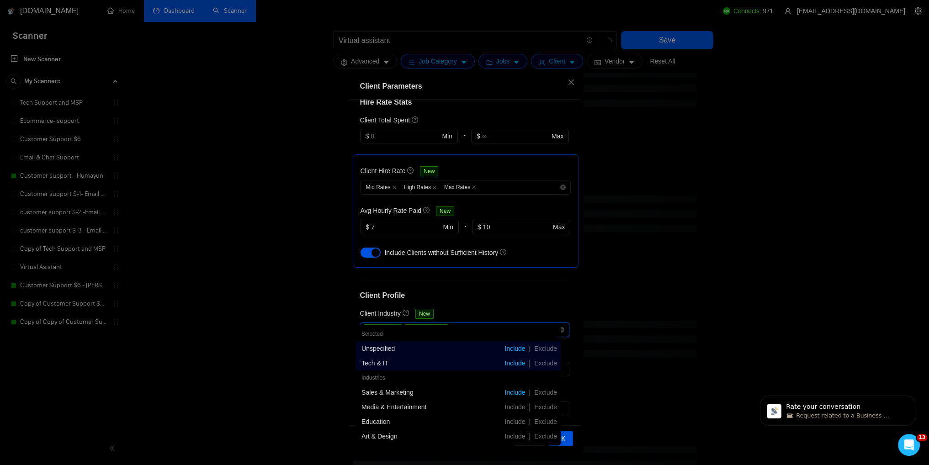
click at [518, 395] on span "Include" at bounding box center [515, 392] width 28 height 7
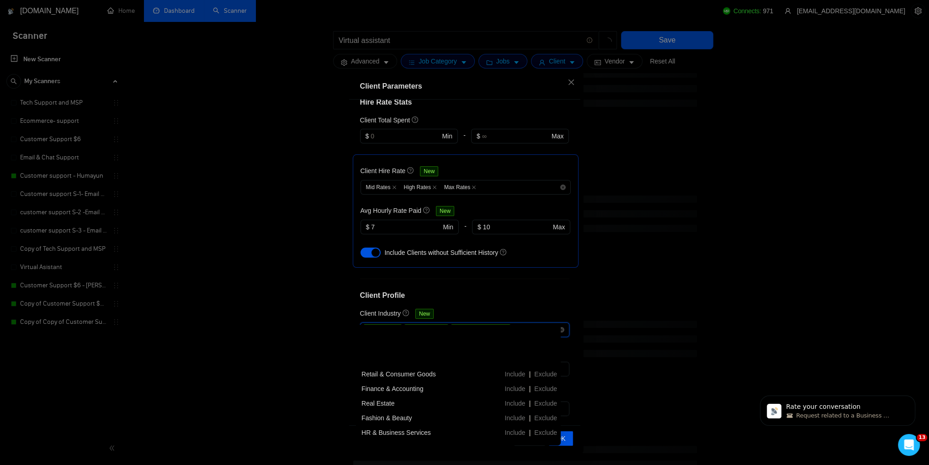
scroll to position [137, 0]
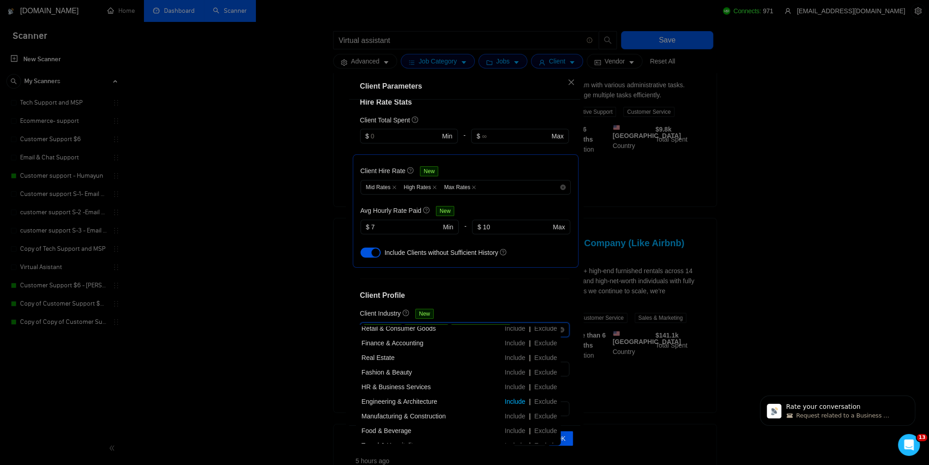
click at [511, 401] on span "Include" at bounding box center [515, 401] width 28 height 7
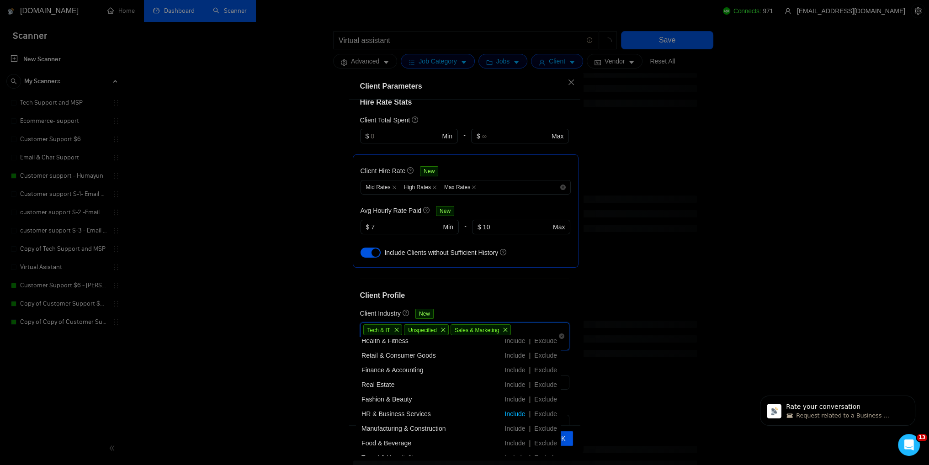
click at [521, 414] on span "Include" at bounding box center [515, 413] width 28 height 7
click at [521, 412] on span "Include" at bounding box center [515, 413] width 28 height 7
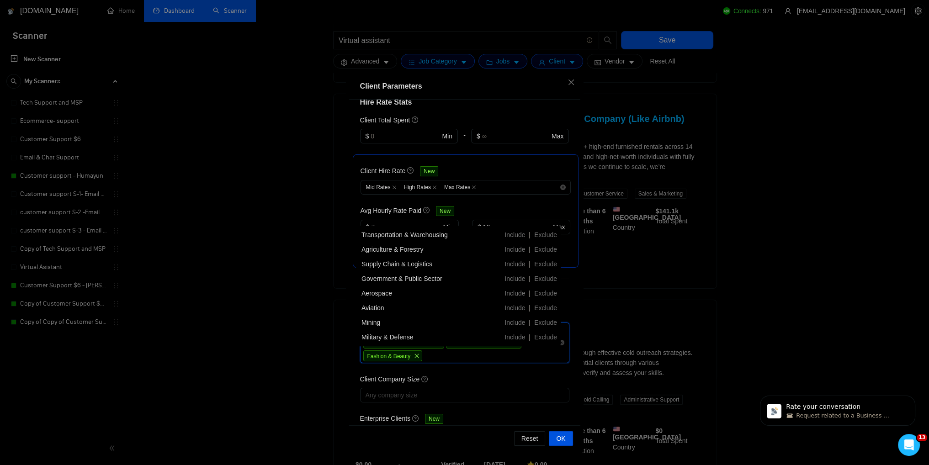
scroll to position [274, 0]
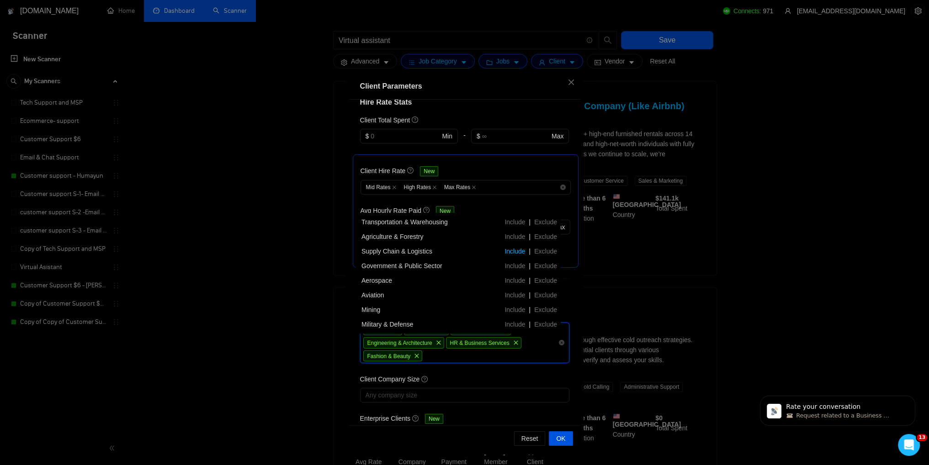
click at [521, 251] on span "Include" at bounding box center [515, 251] width 28 height 7
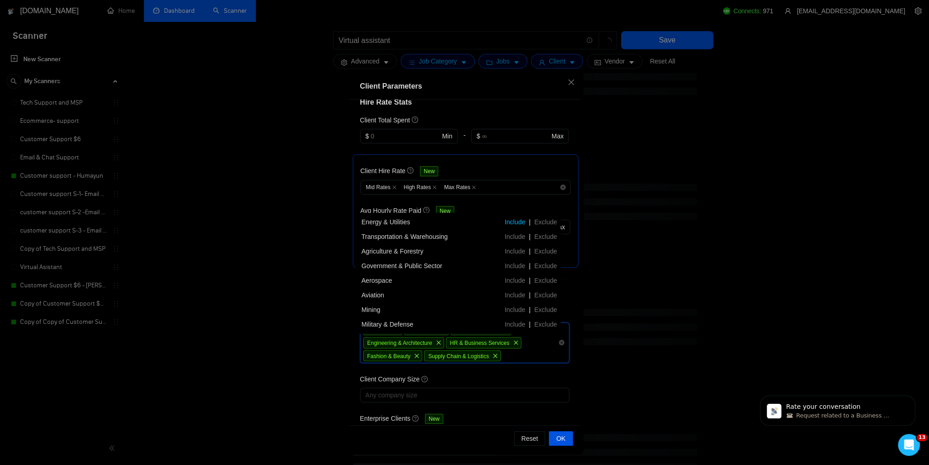
click at [516, 220] on span "Include" at bounding box center [515, 221] width 28 height 7
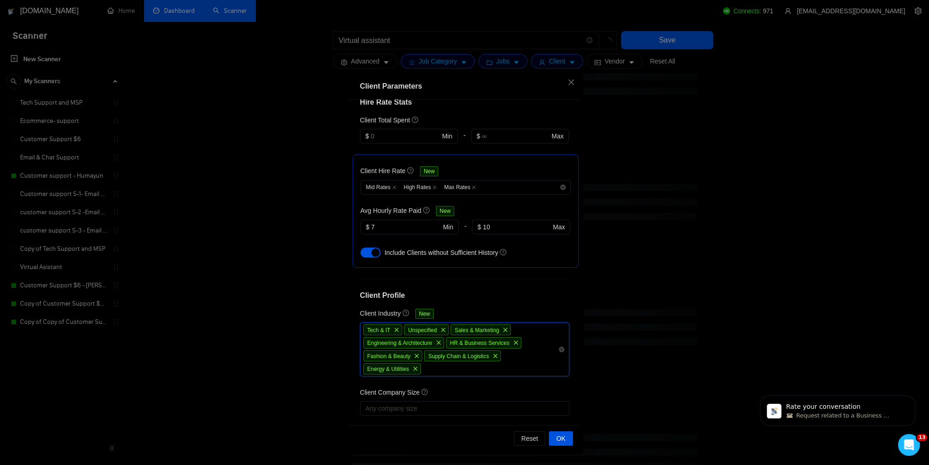
click at [442, 355] on div "Tech & IT Unspecified Sales & Marketing Engineering & Architecture HR & Busines…" at bounding box center [460, 350] width 196 height 52
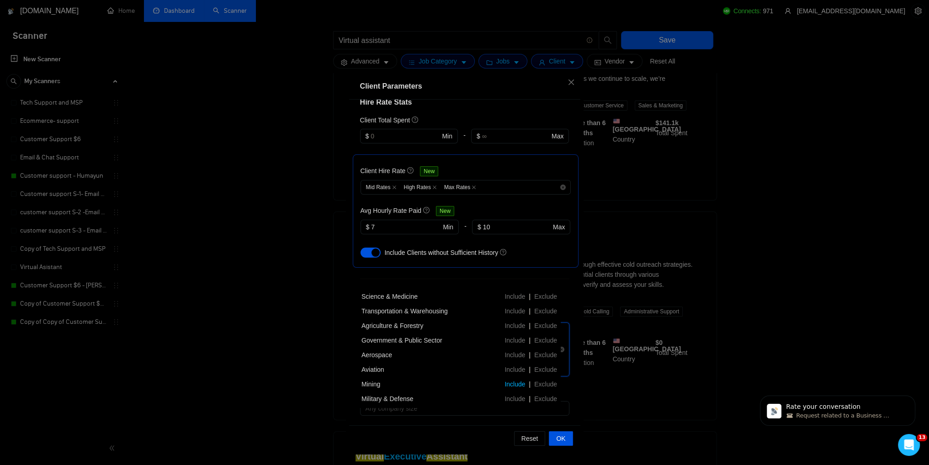
scroll to position [366, 0]
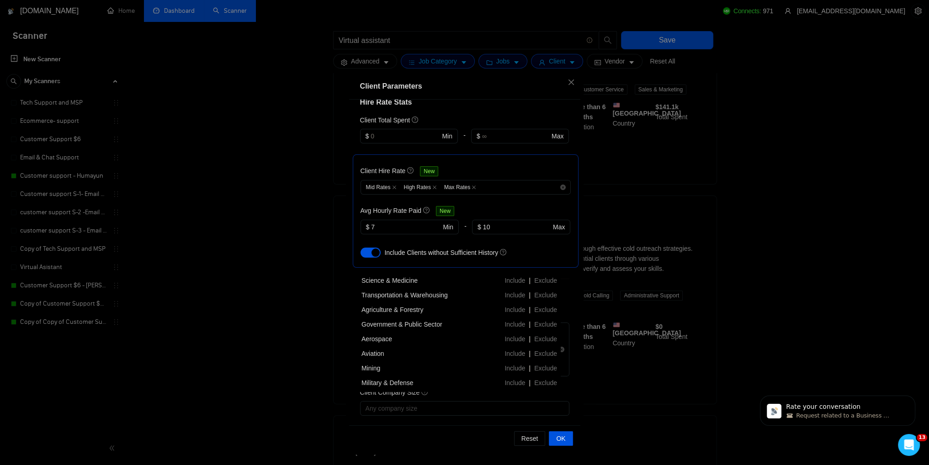
click at [634, 394] on div "Client Parameters Client Location Include Client Countries [GEOGRAPHIC_DATA] [G…" at bounding box center [464, 232] width 929 height 465
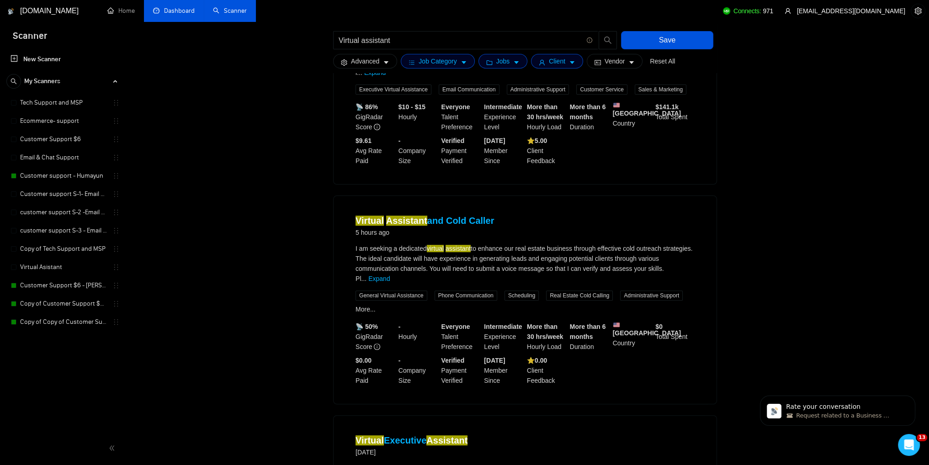
scroll to position [0, 0]
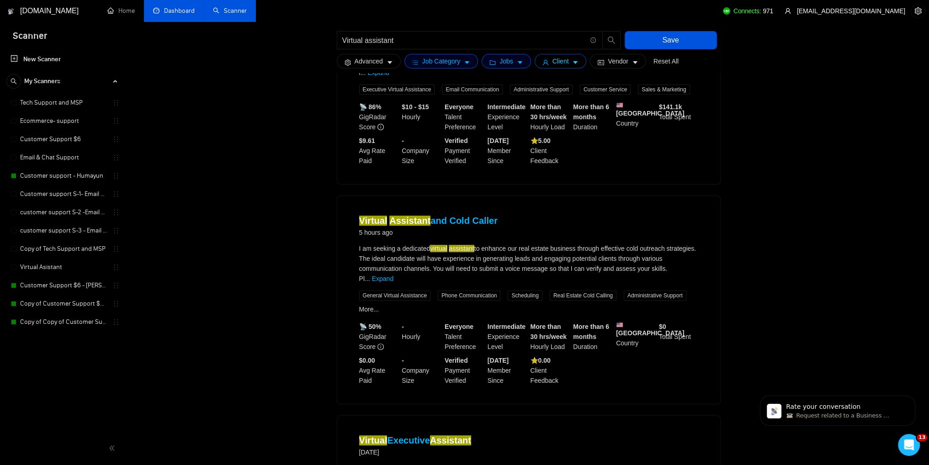
click at [564, 67] on button "Client" at bounding box center [561, 61] width 52 height 15
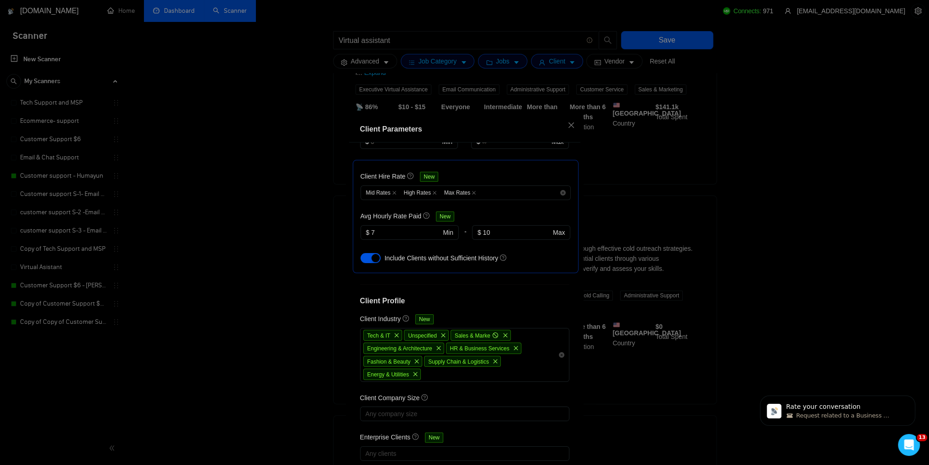
scroll to position [43, 0]
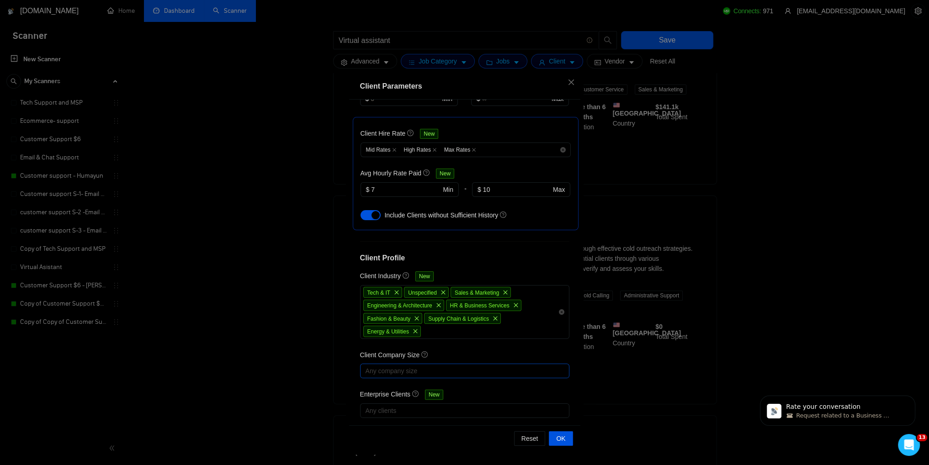
click at [419, 366] on div at bounding box center [460, 371] width 196 height 11
click at [420, 366] on div at bounding box center [460, 371] width 196 height 11
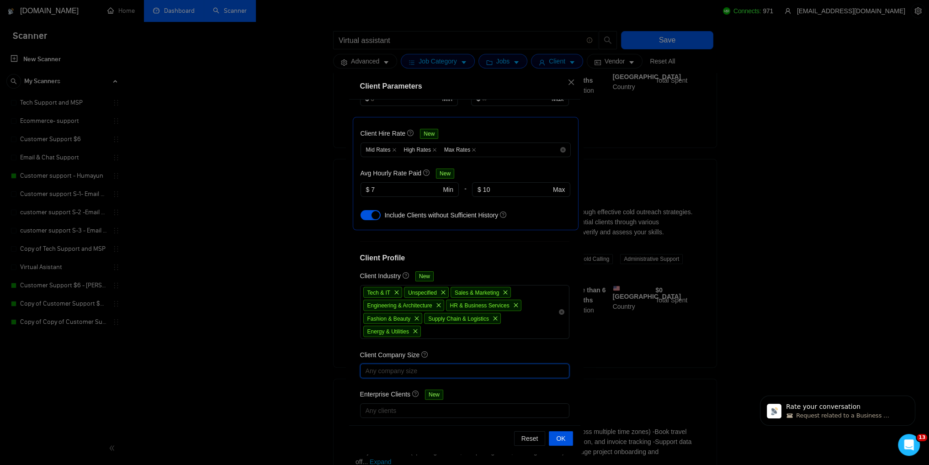
scroll to position [457, 0]
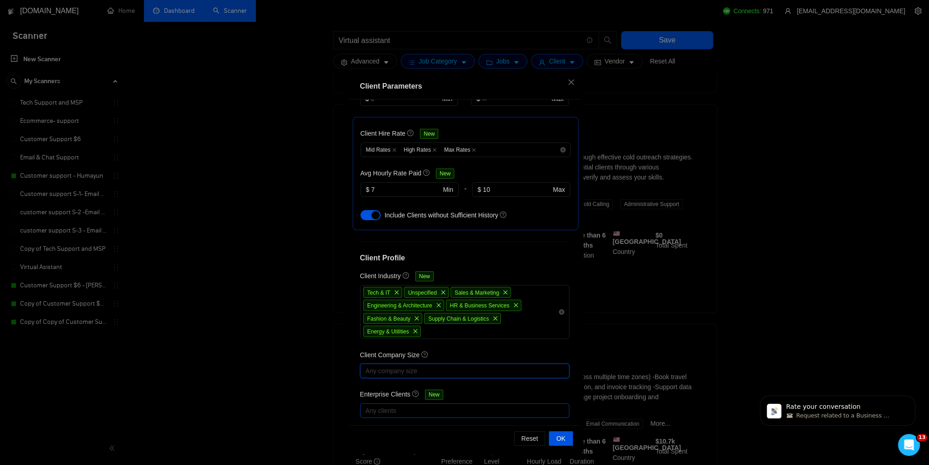
click at [425, 405] on div at bounding box center [460, 410] width 196 height 11
click at [365, 414] on input "Enterprise Clients" at bounding box center [365, 413] width 6 height 6
checkbox input "true"
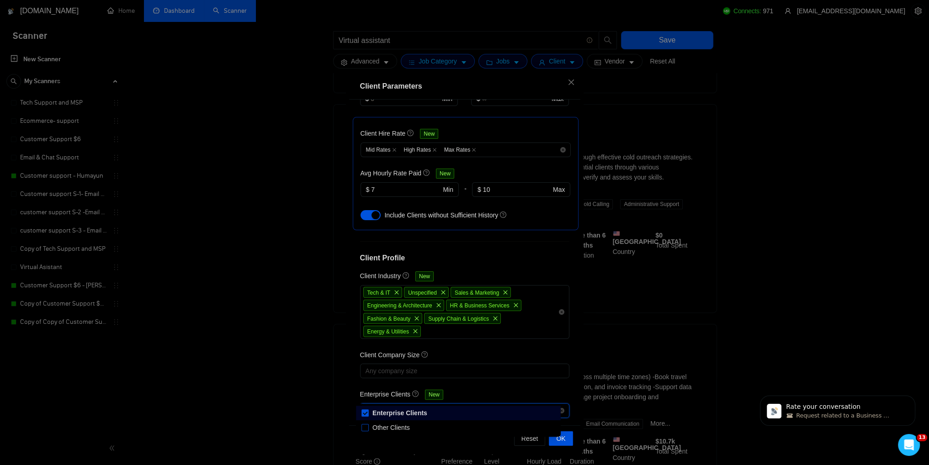
click at [365, 432] on label "Other Clients" at bounding box center [388, 428] width 52 height 10
click at [365, 431] on input "Other Clients" at bounding box center [365, 427] width 6 height 6
click at [366, 429] on input "Other Clients" at bounding box center [365, 427] width 6 height 6
checkbox input "true"
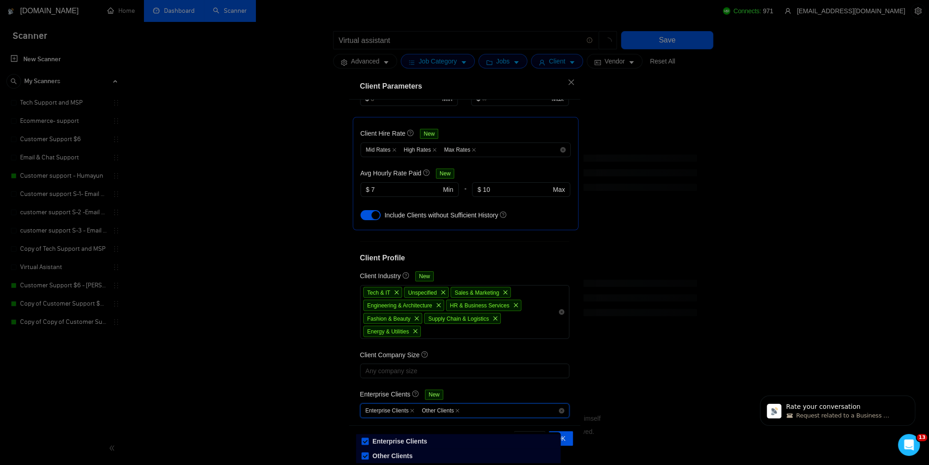
scroll to position [429, 0]
click at [410, 409] on icon "close" at bounding box center [412, 411] width 5 height 5
checkbox input "false"
click at [394, 406] on span "Other Clients" at bounding box center [384, 411] width 44 height 10
click at [399, 409] on icon "close" at bounding box center [401, 411] width 5 height 5
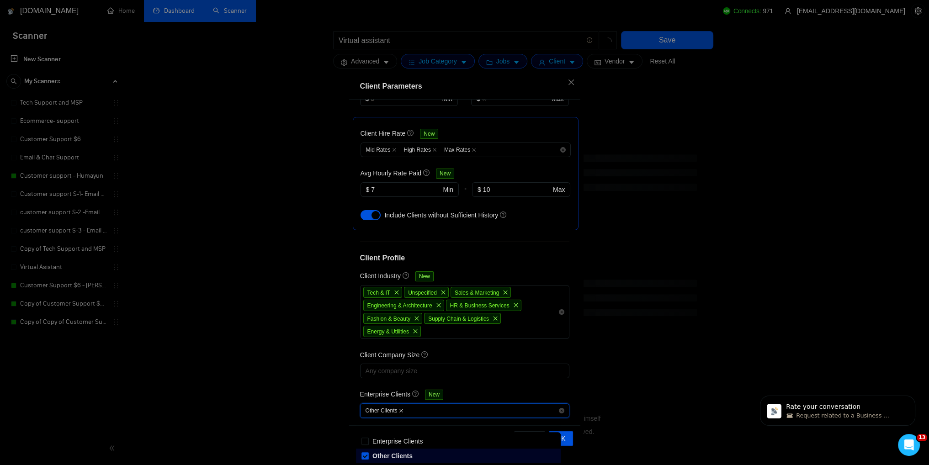
checkbox input "false"
click at [458, 389] on div "Enterprise Clients New" at bounding box center [464, 396] width 209 height 14
click at [408, 366] on div at bounding box center [460, 371] width 196 height 11
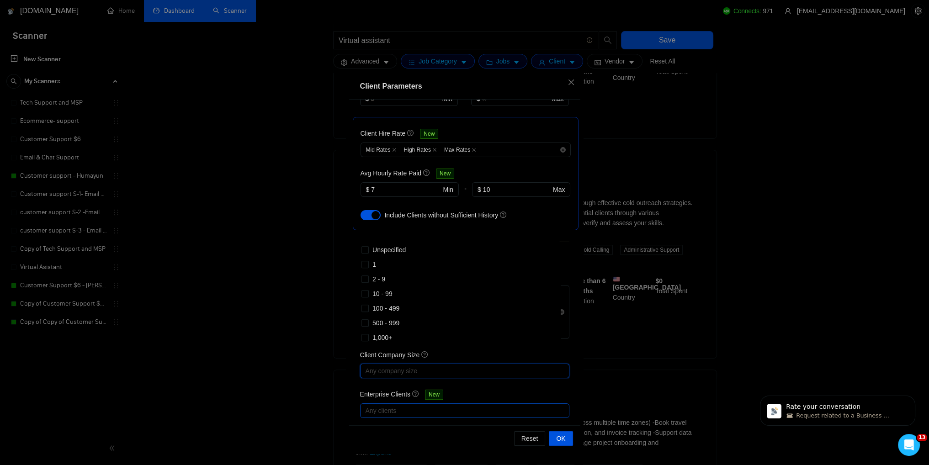
click at [447, 366] on div at bounding box center [460, 371] width 196 height 11
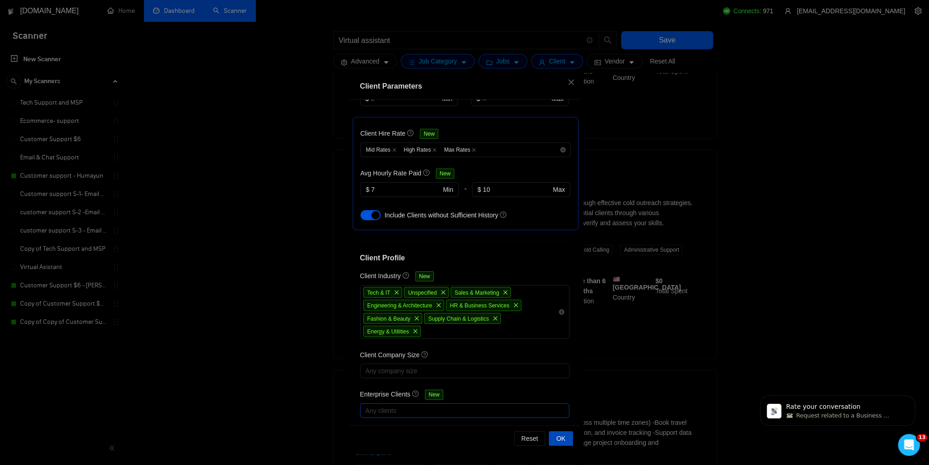
click at [560, 442] on span "OK" at bounding box center [560, 439] width 9 height 10
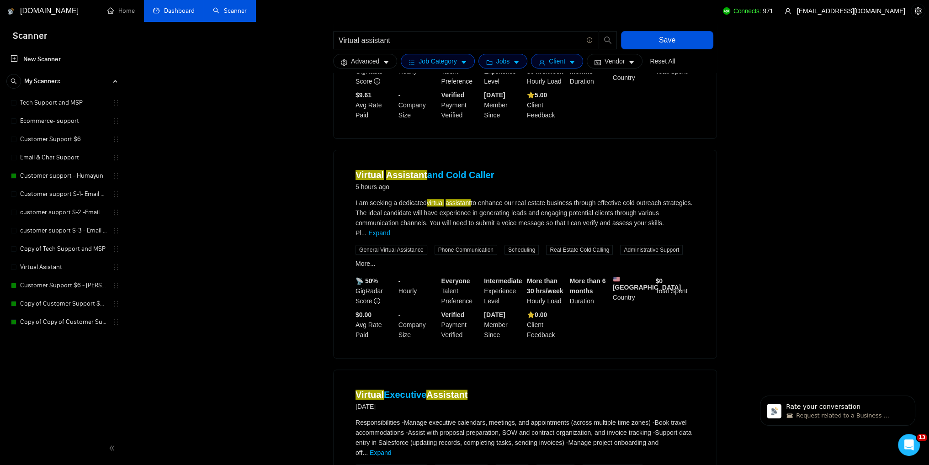
scroll to position [0, 0]
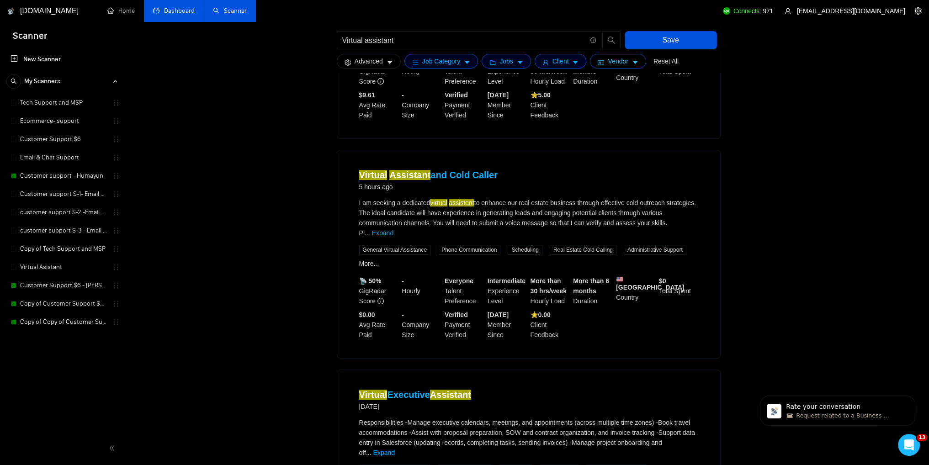
click at [598, 60] on icon "idcard" at bounding box center [601, 62] width 6 height 6
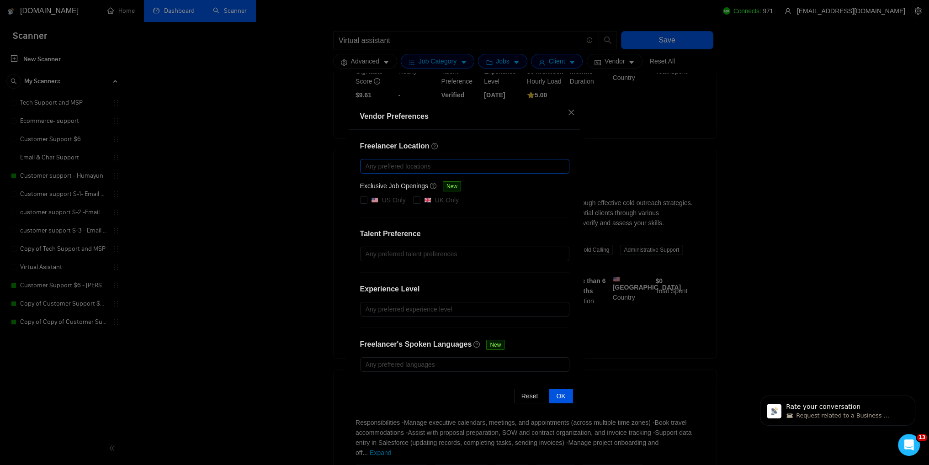
click at [382, 165] on div at bounding box center [460, 166] width 196 height 11
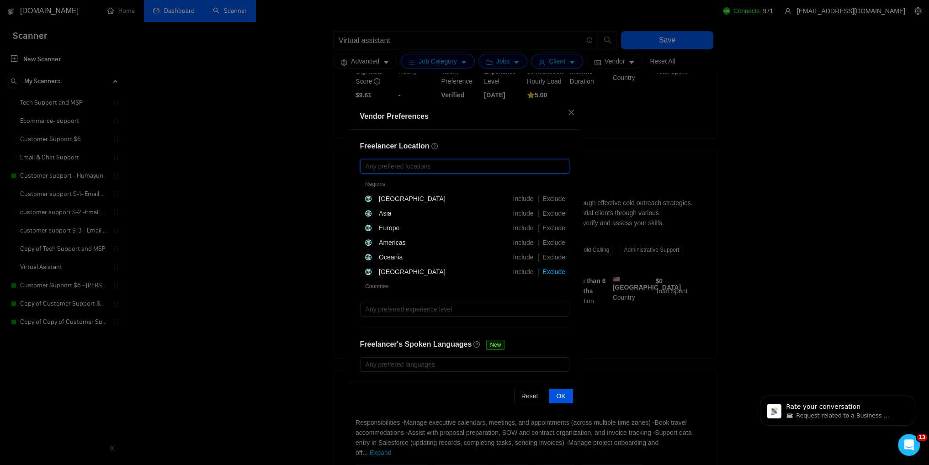
click at [549, 271] on span "Exclude" at bounding box center [554, 271] width 30 height 7
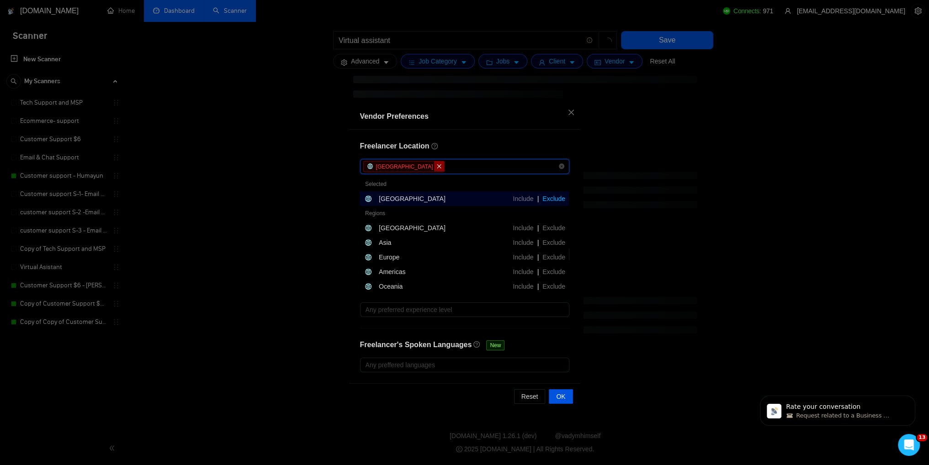
click at [436, 168] on icon "close" at bounding box center [438, 166] width 5 height 5
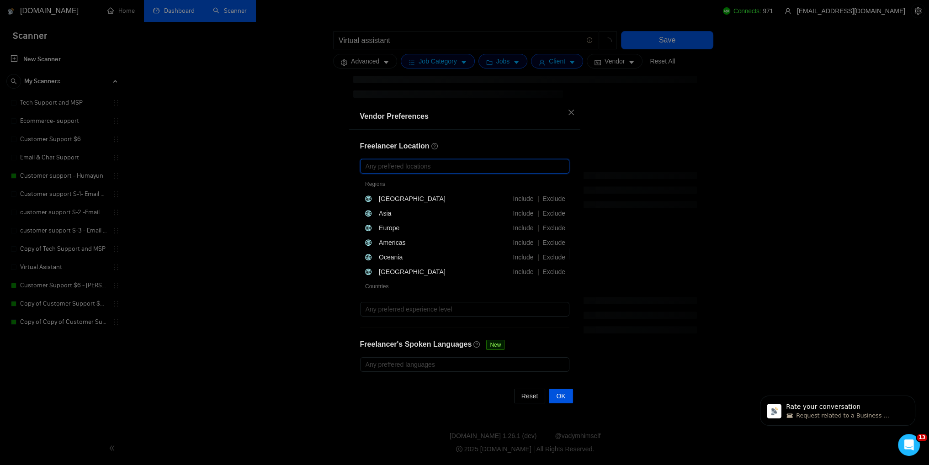
click at [488, 155] on div "Freelancer Location Any preffered locations Exclusive Job Openings New US Only …" at bounding box center [464, 256] width 231 height 253
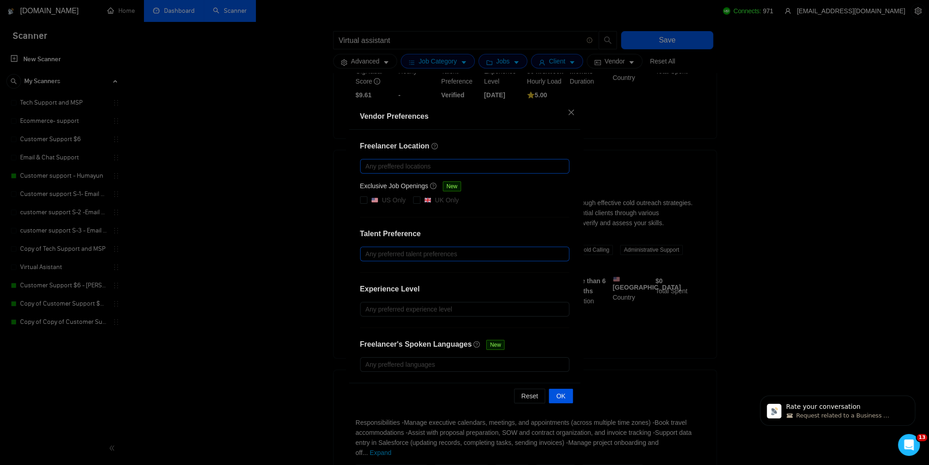
click at [408, 253] on div at bounding box center [460, 254] width 196 height 11
click at [404, 253] on div at bounding box center [460, 254] width 196 height 11
click at [386, 255] on div at bounding box center [460, 254] width 196 height 11
click at [397, 252] on div at bounding box center [460, 254] width 196 height 11
click at [399, 305] on div at bounding box center [460, 309] width 196 height 11
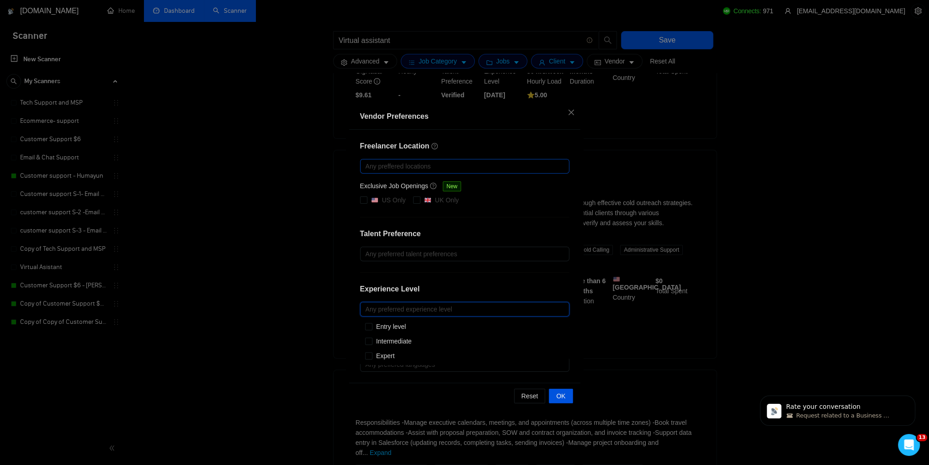
click at [399, 304] on div at bounding box center [460, 309] width 196 height 11
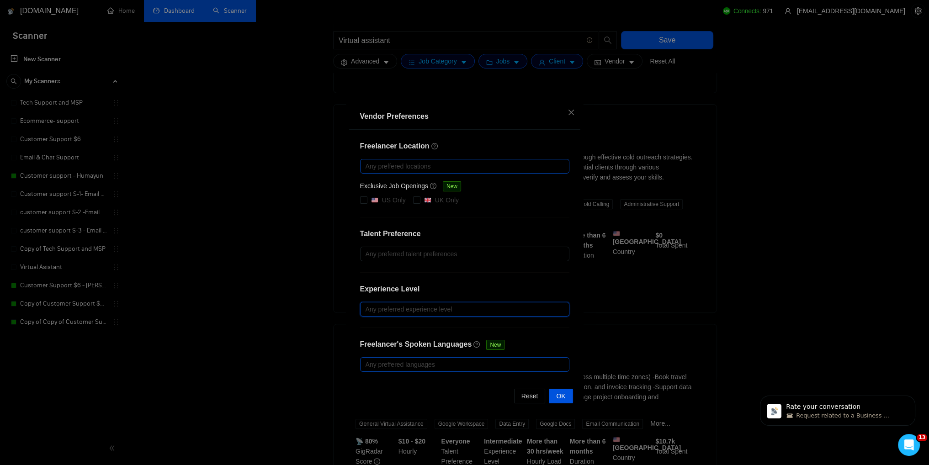
click at [412, 364] on div at bounding box center [460, 364] width 196 height 11
click at [406, 366] on div at bounding box center [460, 364] width 196 height 11
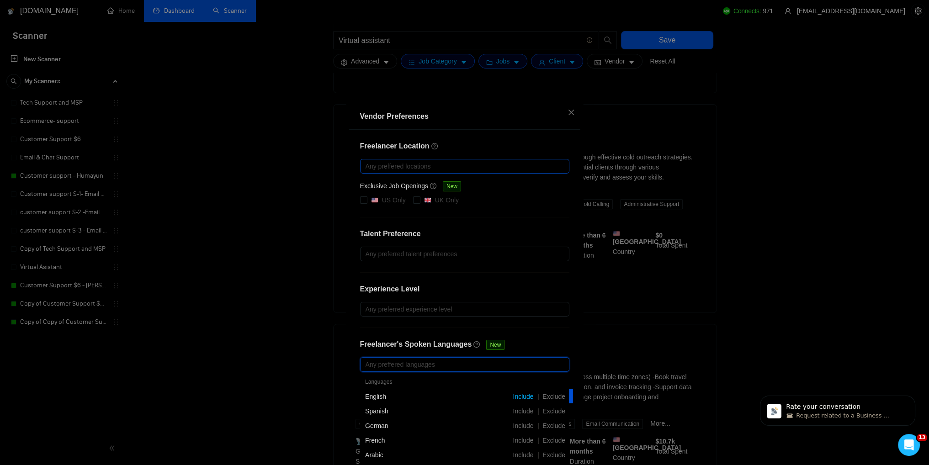
click at [517, 395] on span "Include" at bounding box center [523, 396] width 28 height 7
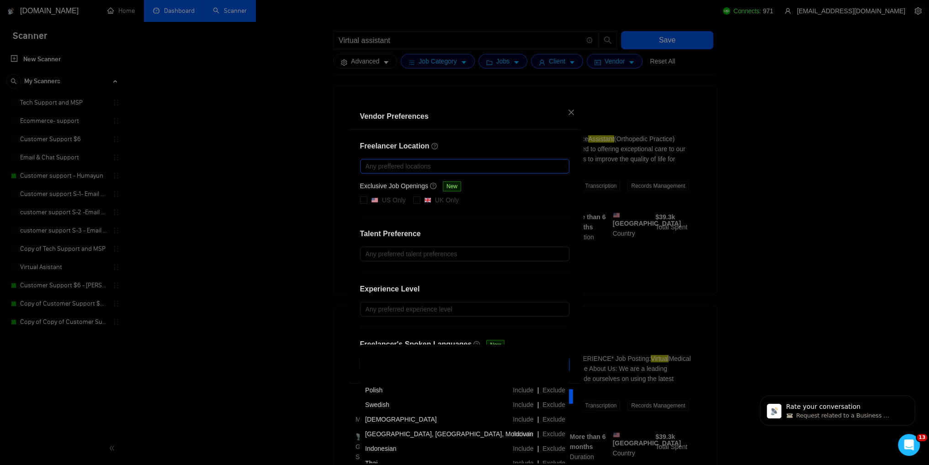
scroll to position [229, 0]
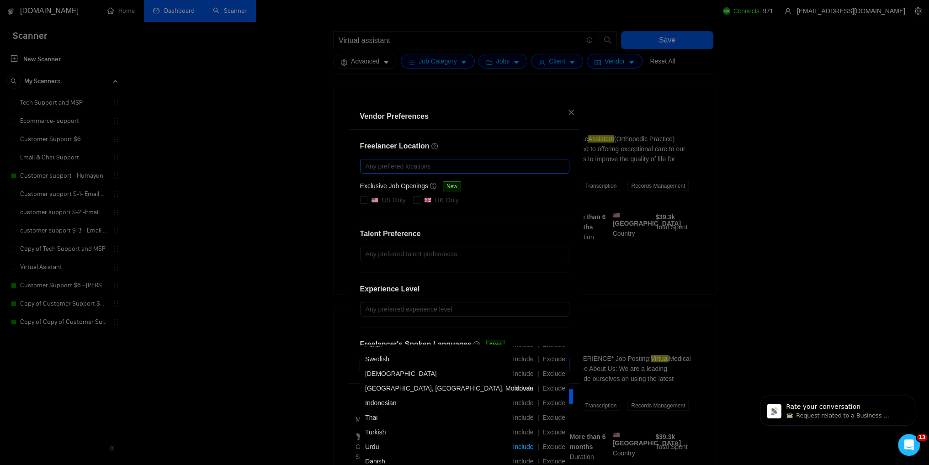
click at [519, 445] on span "Include" at bounding box center [523, 446] width 28 height 7
click at [506, 328] on div at bounding box center [464, 328] width 209 height 0
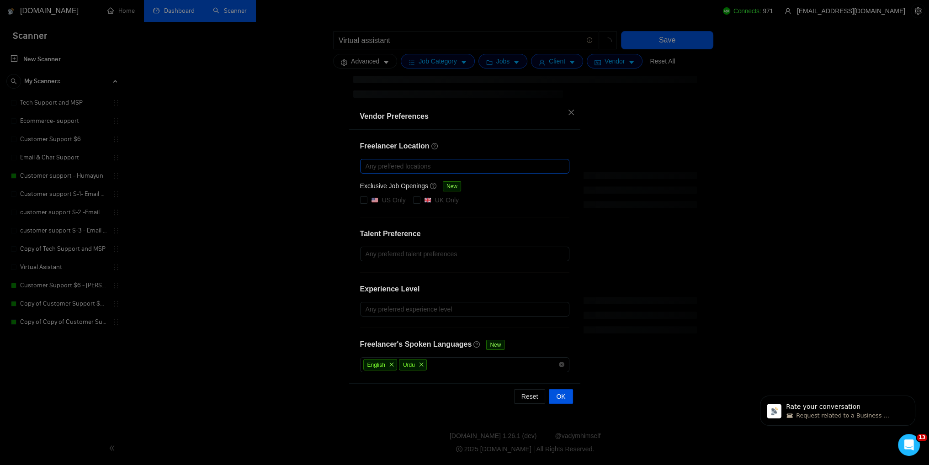
scroll to position [411, 0]
click at [487, 309] on div at bounding box center [460, 309] width 196 height 11
click at [375, 327] on span "Entry level" at bounding box center [391, 327] width 37 height 10
click at [372, 327] on input "Entry level" at bounding box center [368, 326] width 6 height 6
checkbox input "false"
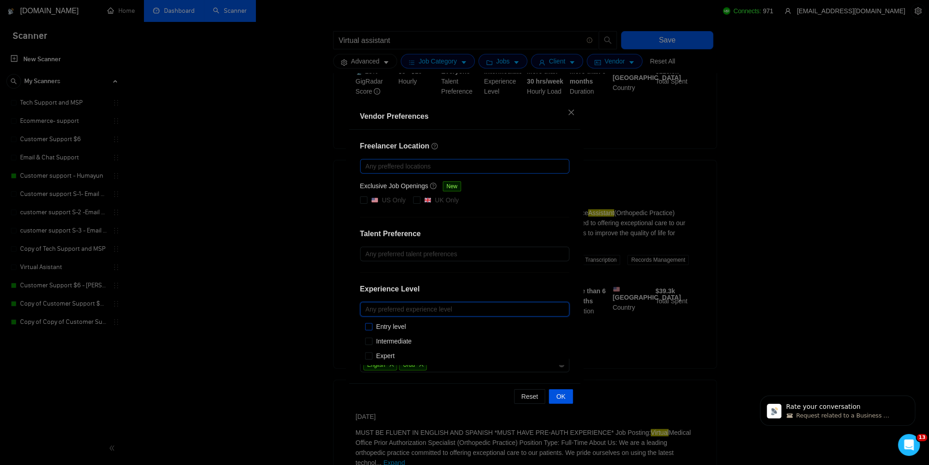
click at [370, 346] on div "Intermediate" at bounding box center [464, 341] width 209 height 15
checkbox input "true"
click at [366, 357] on input "Expert" at bounding box center [368, 355] width 6 height 6
checkbox input "true"
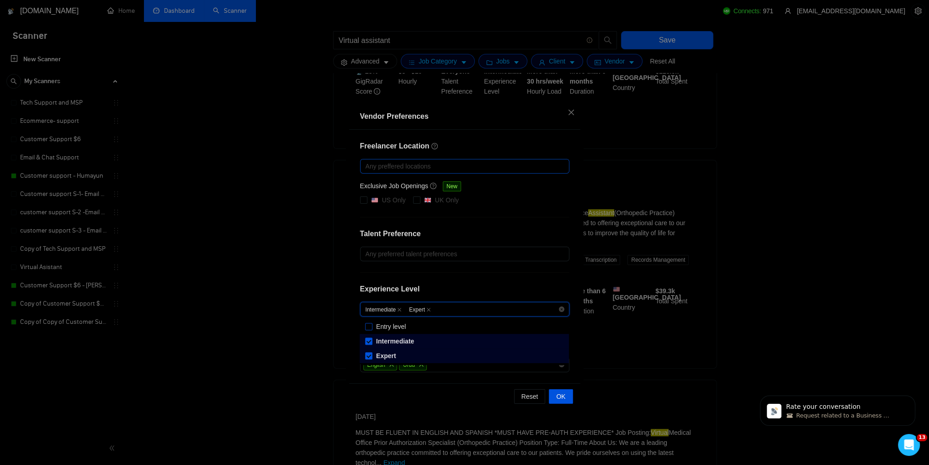
click at [369, 325] on input "Entry level" at bounding box center [368, 326] width 6 height 6
checkbox input "true"
click at [479, 285] on div "Experience Level" at bounding box center [464, 293] width 209 height 18
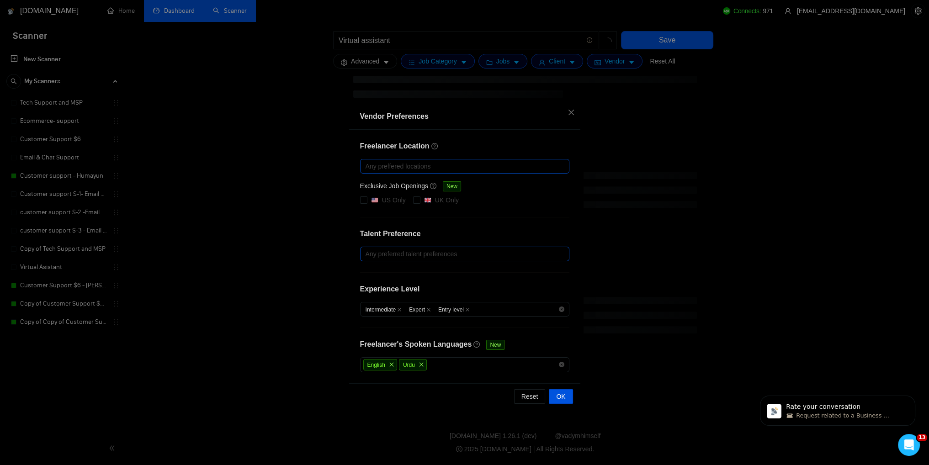
click at [446, 256] on div at bounding box center [460, 254] width 196 height 11
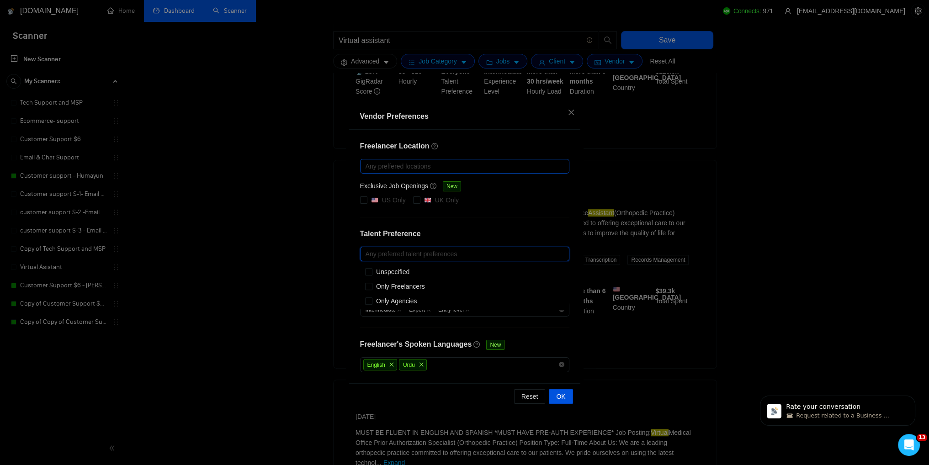
click at [440, 162] on div at bounding box center [460, 166] width 196 height 11
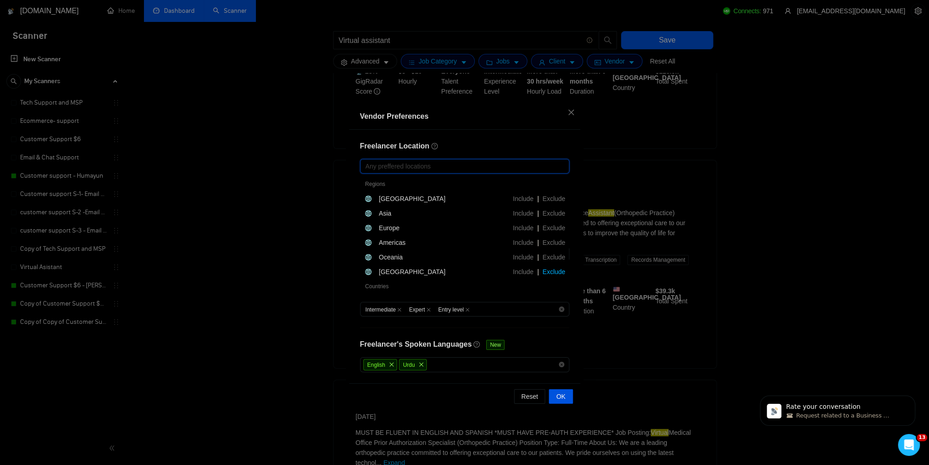
click at [556, 272] on span "Exclude" at bounding box center [554, 271] width 30 height 7
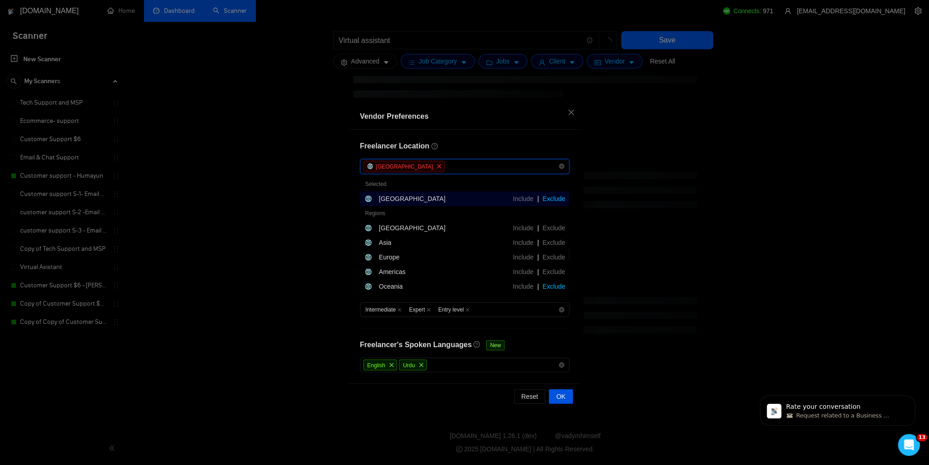
click at [554, 287] on span "Exclude" at bounding box center [554, 286] width 30 height 7
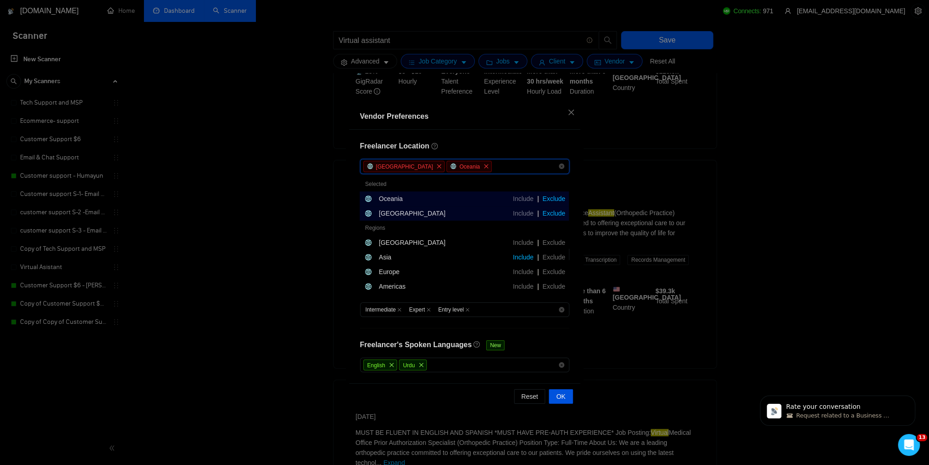
click at [528, 258] on span "Include" at bounding box center [523, 257] width 28 height 7
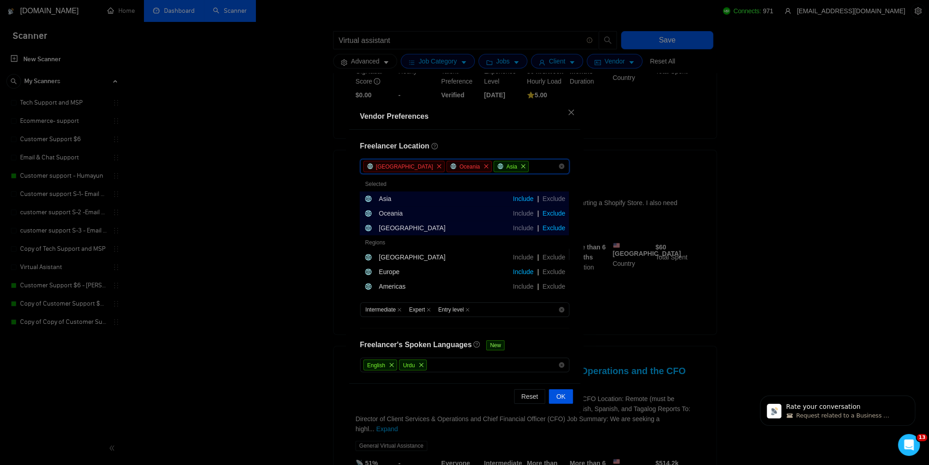
click at [532, 269] on span "Include" at bounding box center [523, 271] width 28 height 7
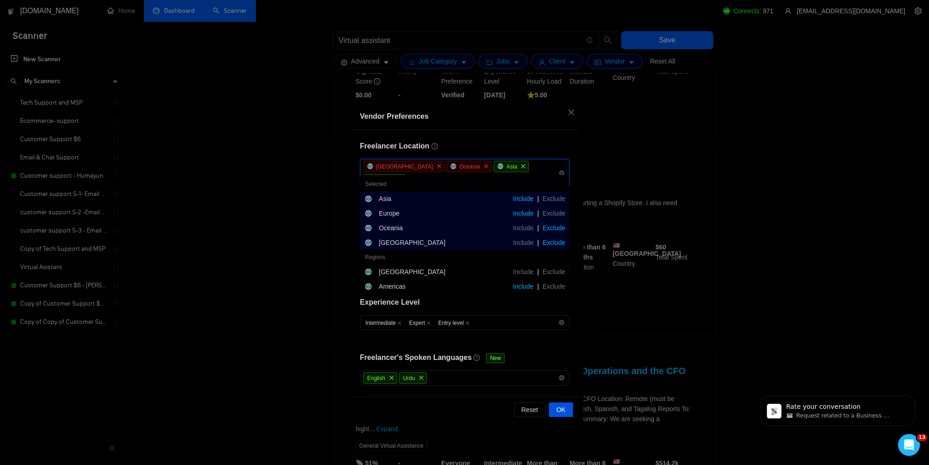
click at [527, 283] on span "Include" at bounding box center [523, 286] width 28 height 7
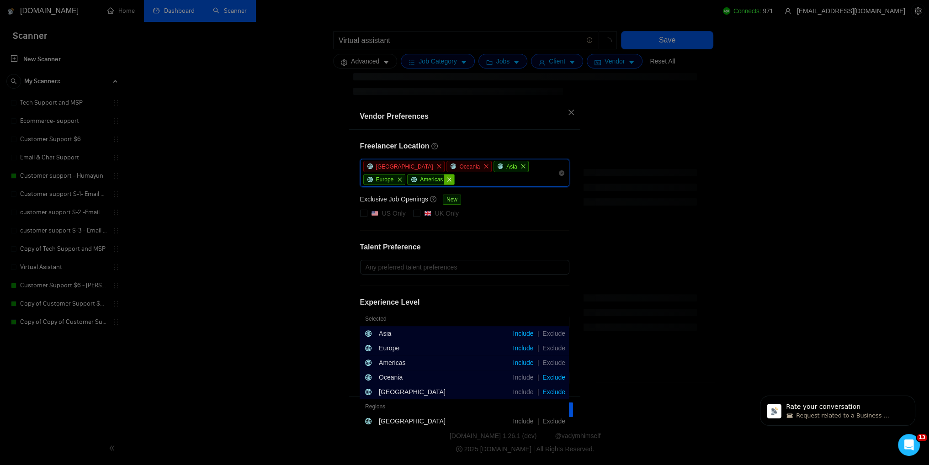
scroll to position [289, 0]
click at [447, 180] on icon "close" at bounding box center [449, 179] width 4 height 4
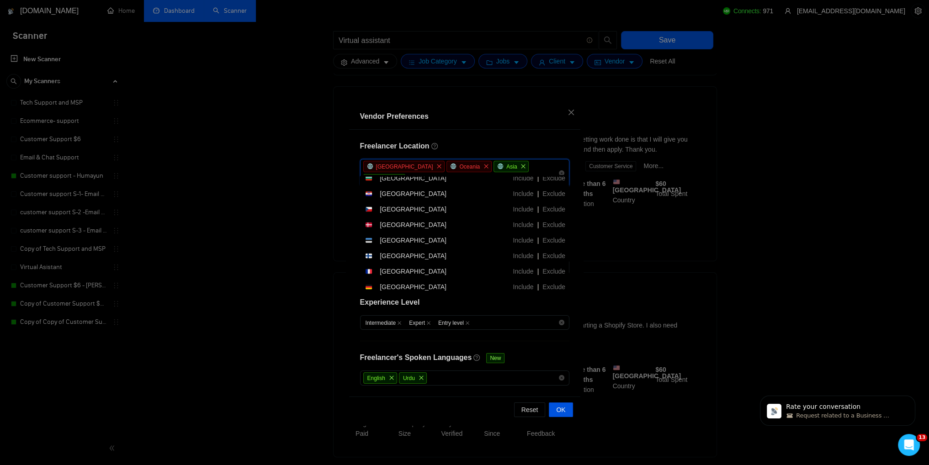
scroll to position [2057, 0]
click at [403, 177] on icon "close" at bounding box center [399, 179] width 5 height 5
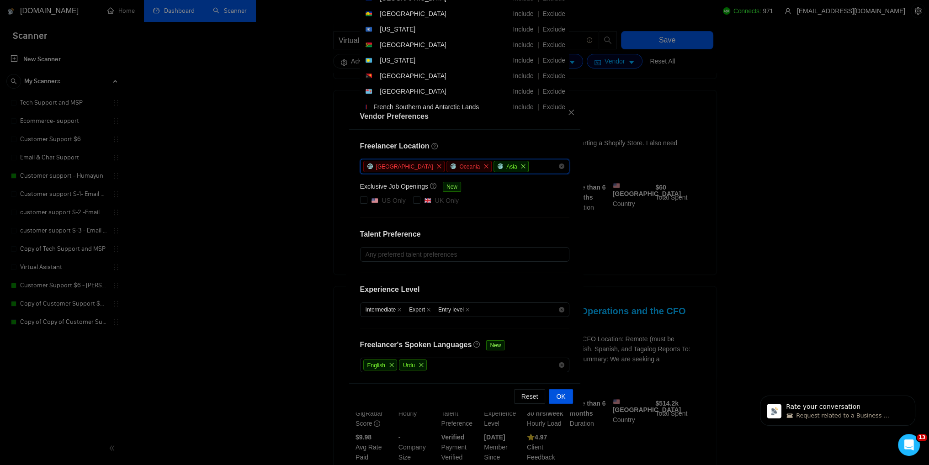
scroll to position [399, 0]
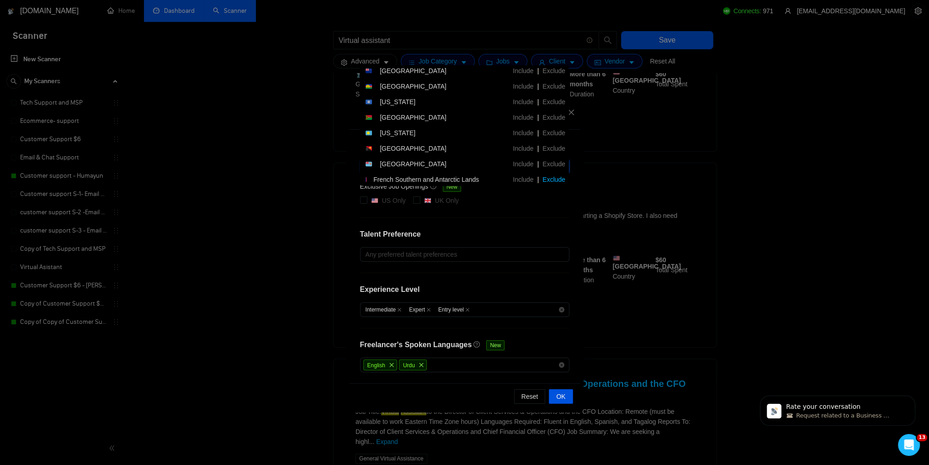
click at [548, 179] on span "Exclude" at bounding box center [554, 179] width 30 height 7
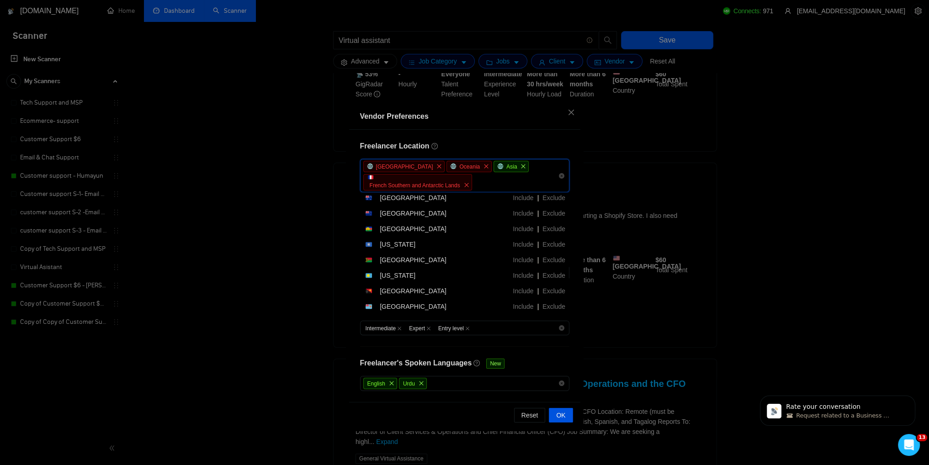
scroll to position [289, 0]
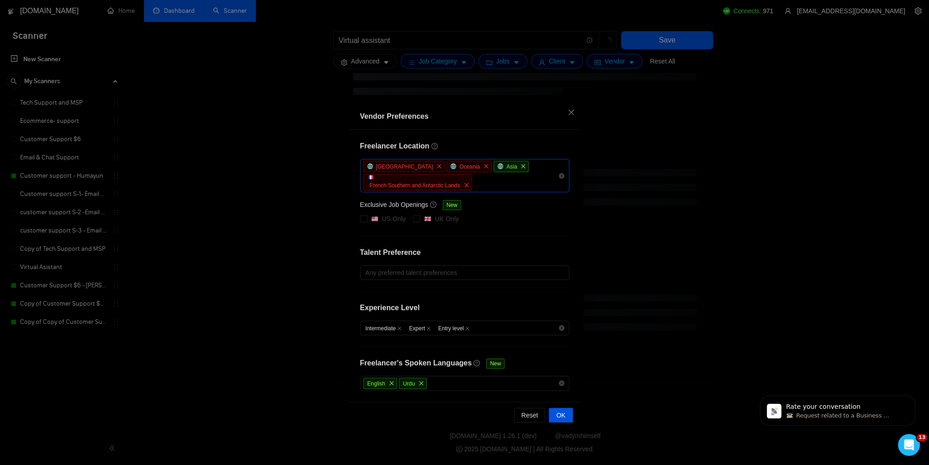
click at [503, 181] on div "[GEOGRAPHIC_DATA] [GEOGRAPHIC_DATA] Asia French Southern and Antarctic Lands" at bounding box center [460, 176] width 196 height 32
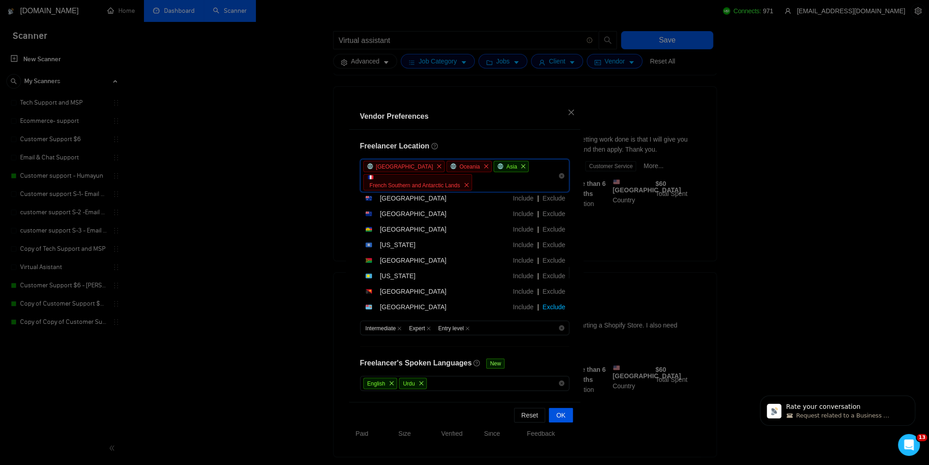
click at [558, 304] on span "Exclude" at bounding box center [554, 306] width 30 height 7
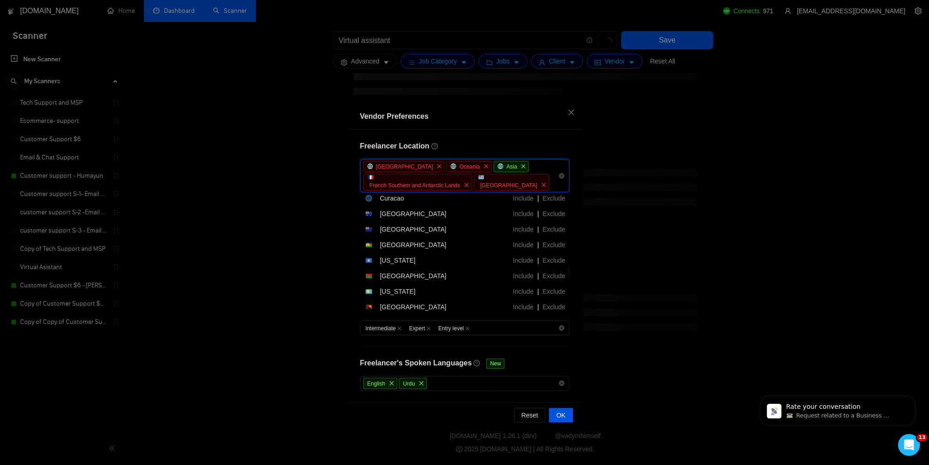
click at [558, 304] on span "Exclude" at bounding box center [554, 306] width 30 height 7
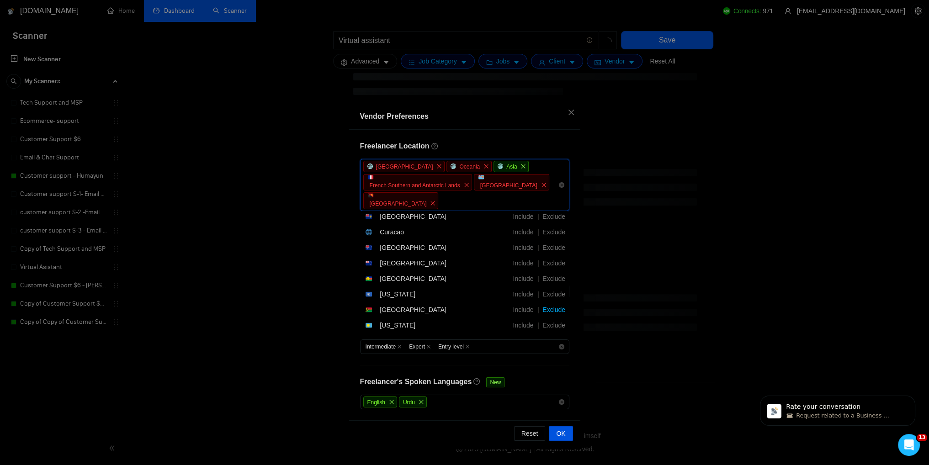
click at [558, 306] on span "Exclude" at bounding box center [554, 309] width 30 height 7
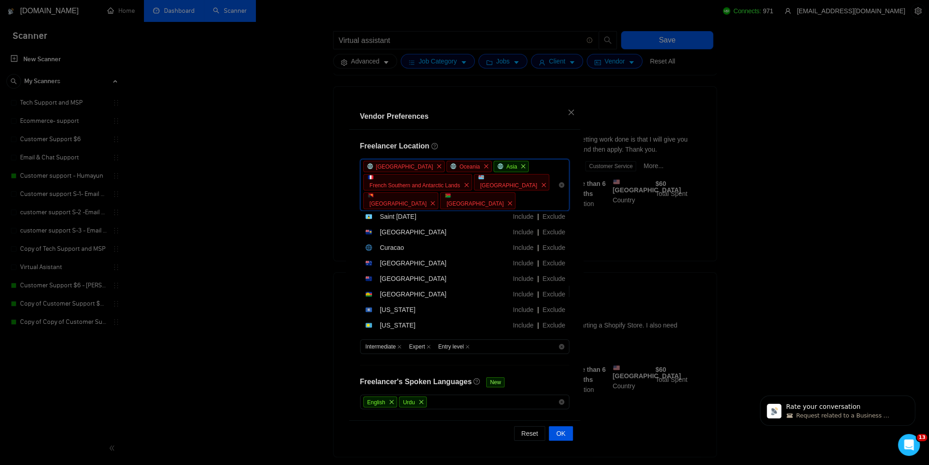
click at [558, 306] on span "Exclude" at bounding box center [554, 309] width 30 height 7
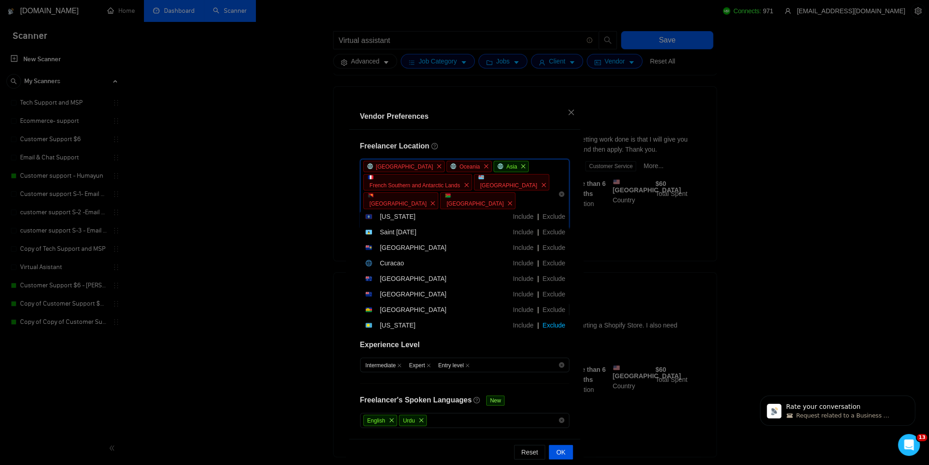
click at [558, 322] on span "Exclude" at bounding box center [554, 325] width 30 height 7
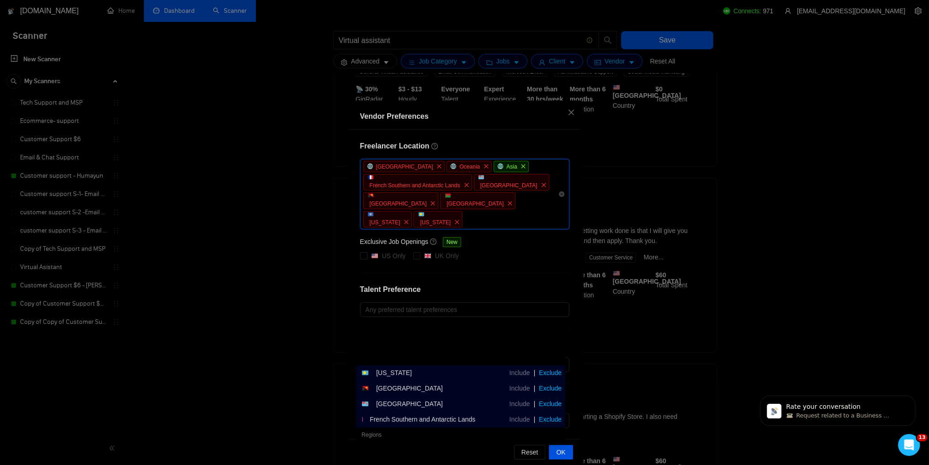
scroll to position [137, 0]
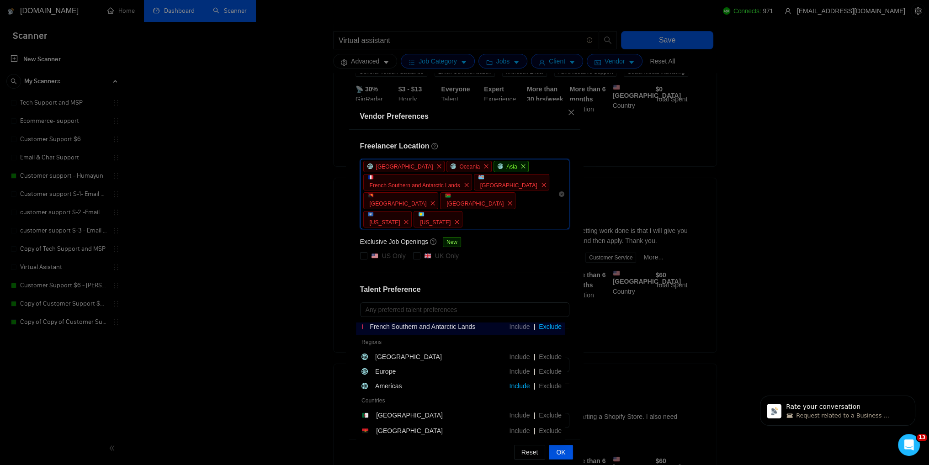
click at [522, 386] on span "Include" at bounding box center [520, 386] width 28 height 7
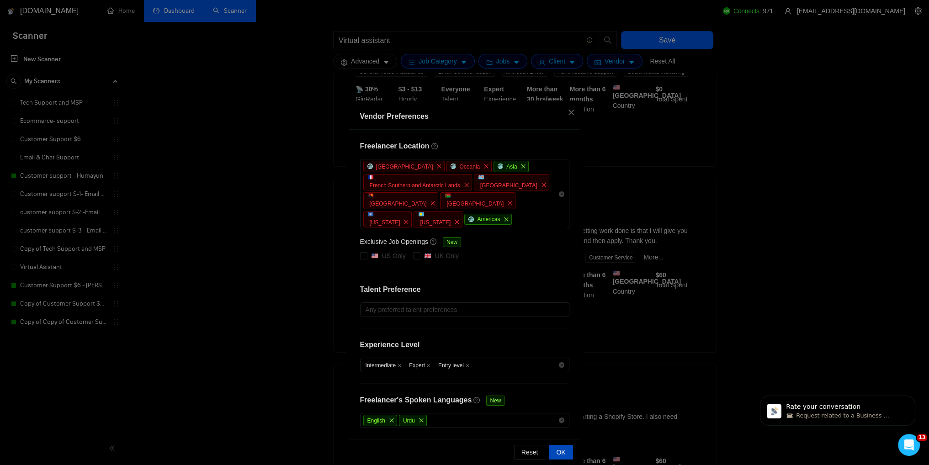
click at [550, 452] on button "OK" at bounding box center [561, 452] width 24 height 15
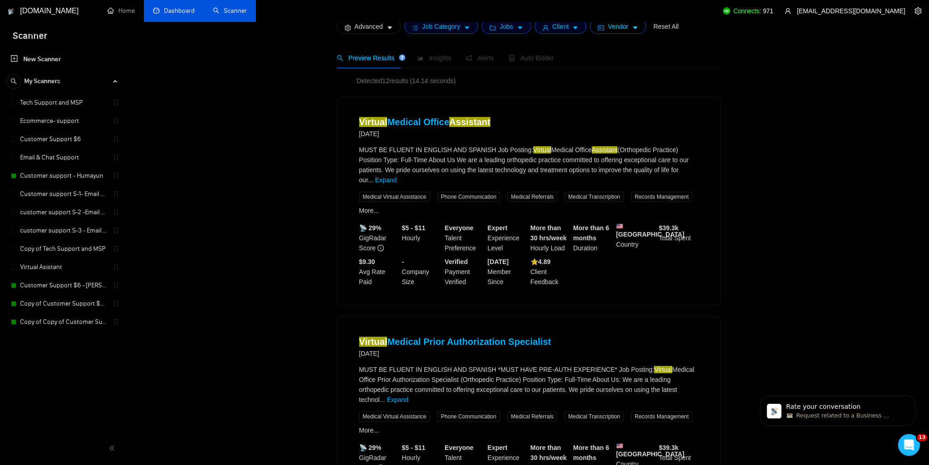
scroll to position [0, 0]
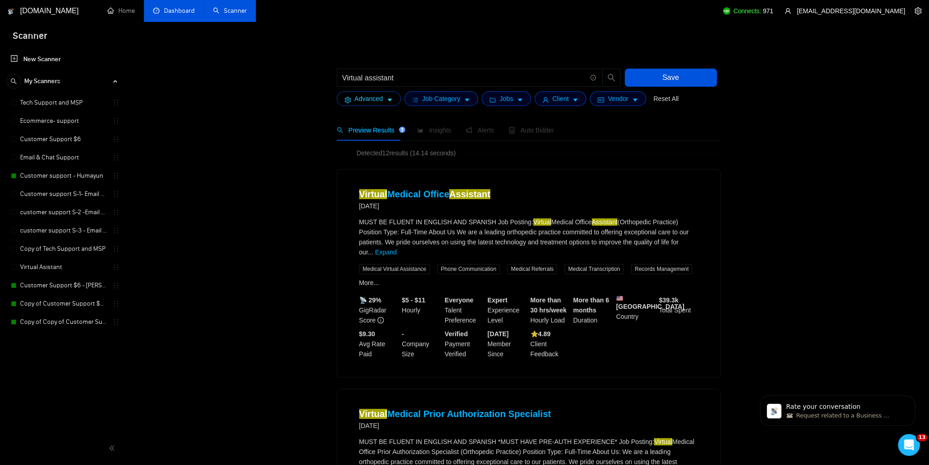
click at [388, 96] on span "caret-down" at bounding box center [390, 99] width 6 height 7
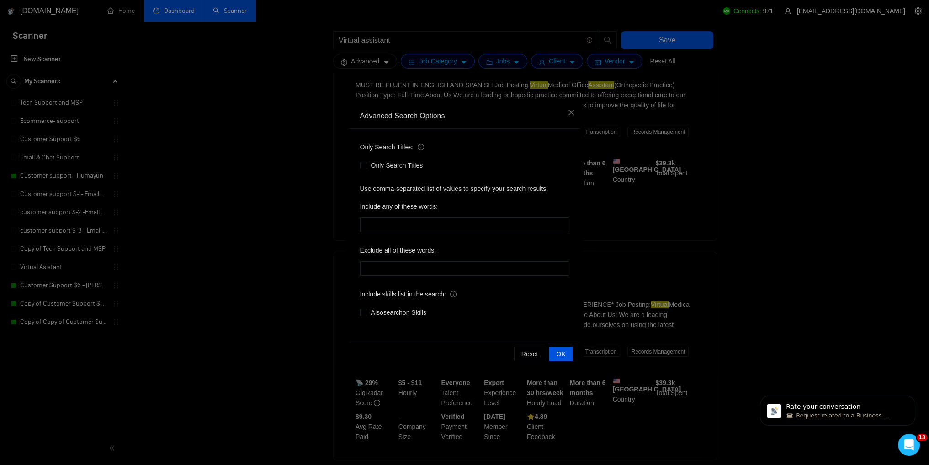
scroll to position [183, 0]
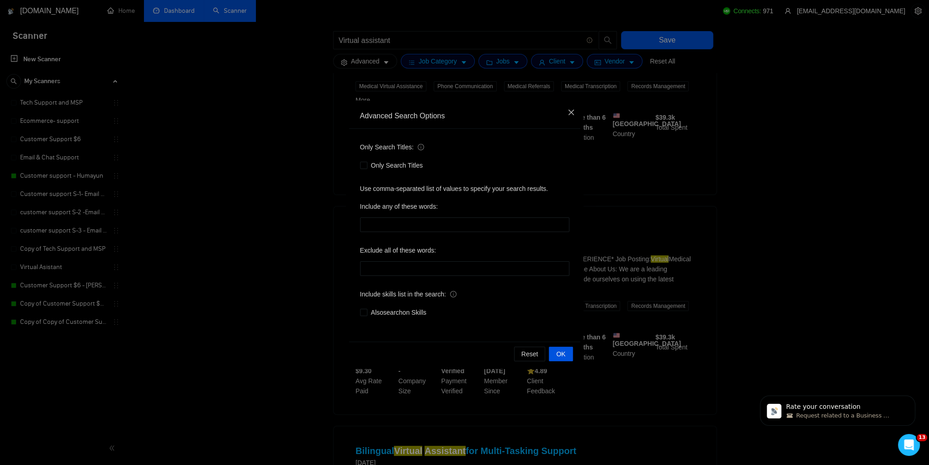
click at [572, 111] on icon "close" at bounding box center [571, 112] width 7 height 7
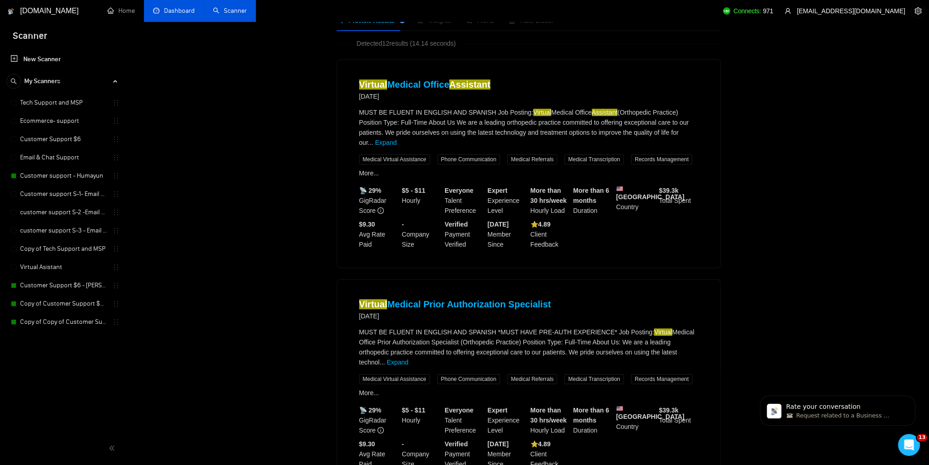
scroll to position [0, 0]
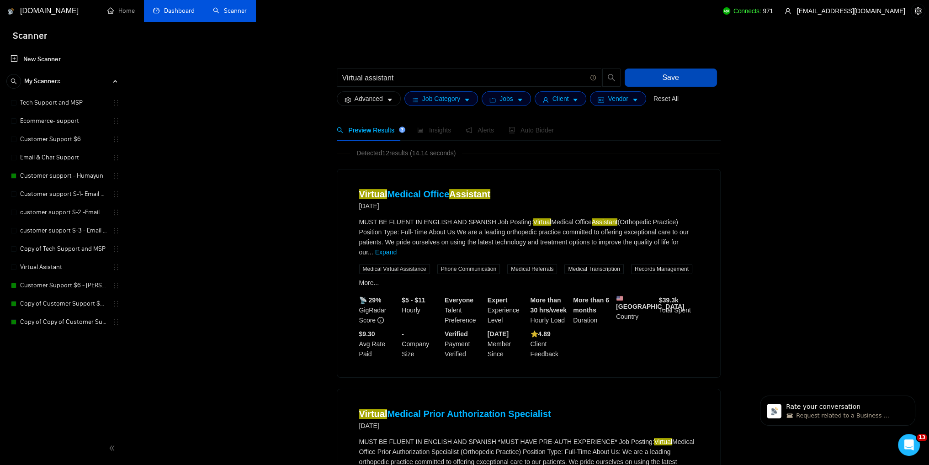
click at [684, 74] on button "Save" at bounding box center [671, 78] width 92 height 18
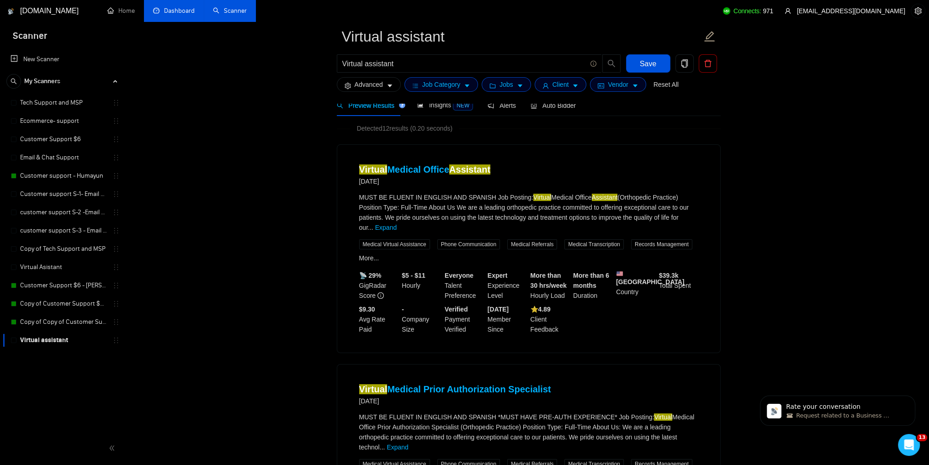
scroll to position [46, 0]
